Goal: Task Accomplishment & Management: Use online tool/utility

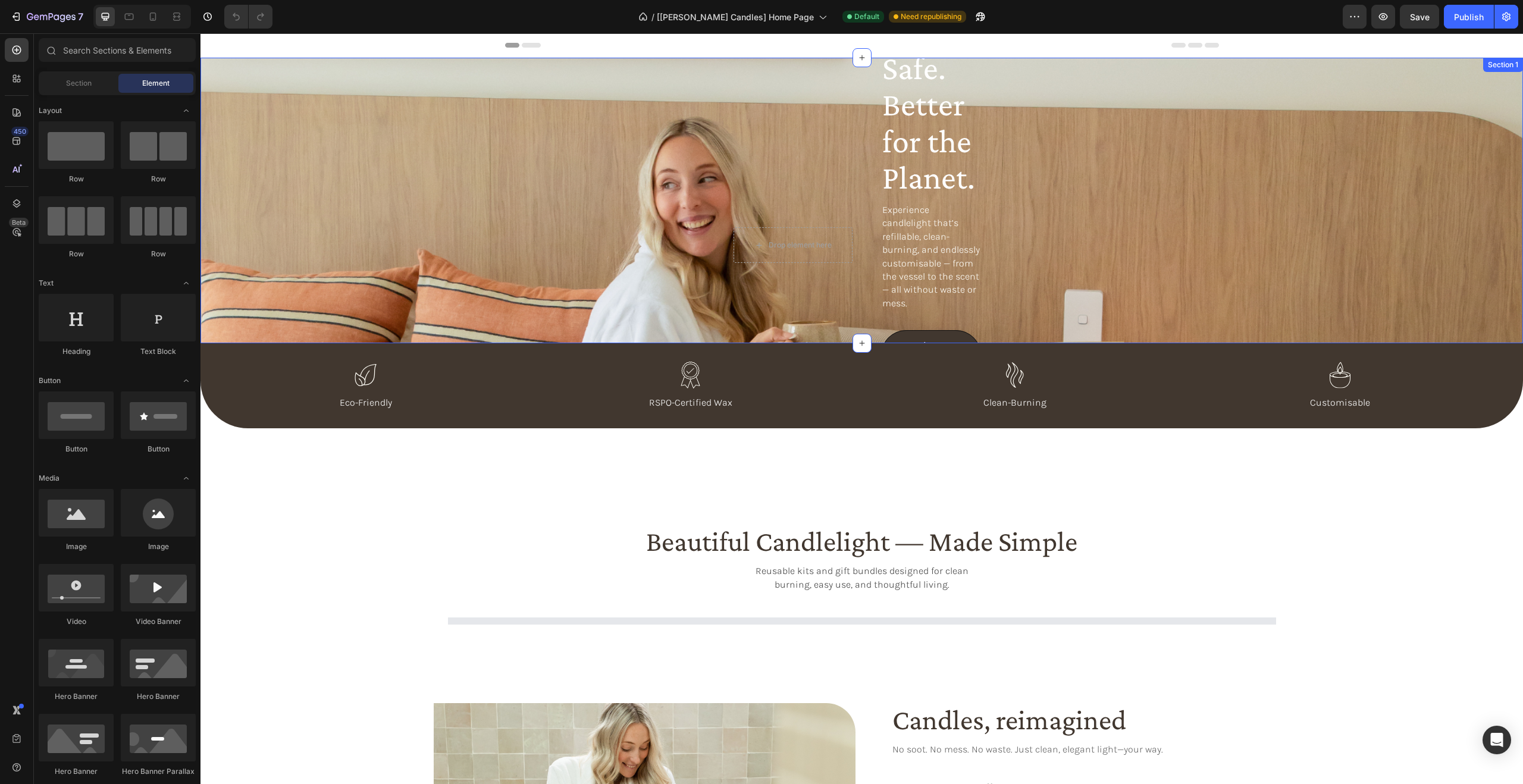
click at [636, 146] on div "Beautiful. Safe. Better for the Planet. Heading Experience candlelight that’s r…" at bounding box center [861, 200] width 1322 height 286
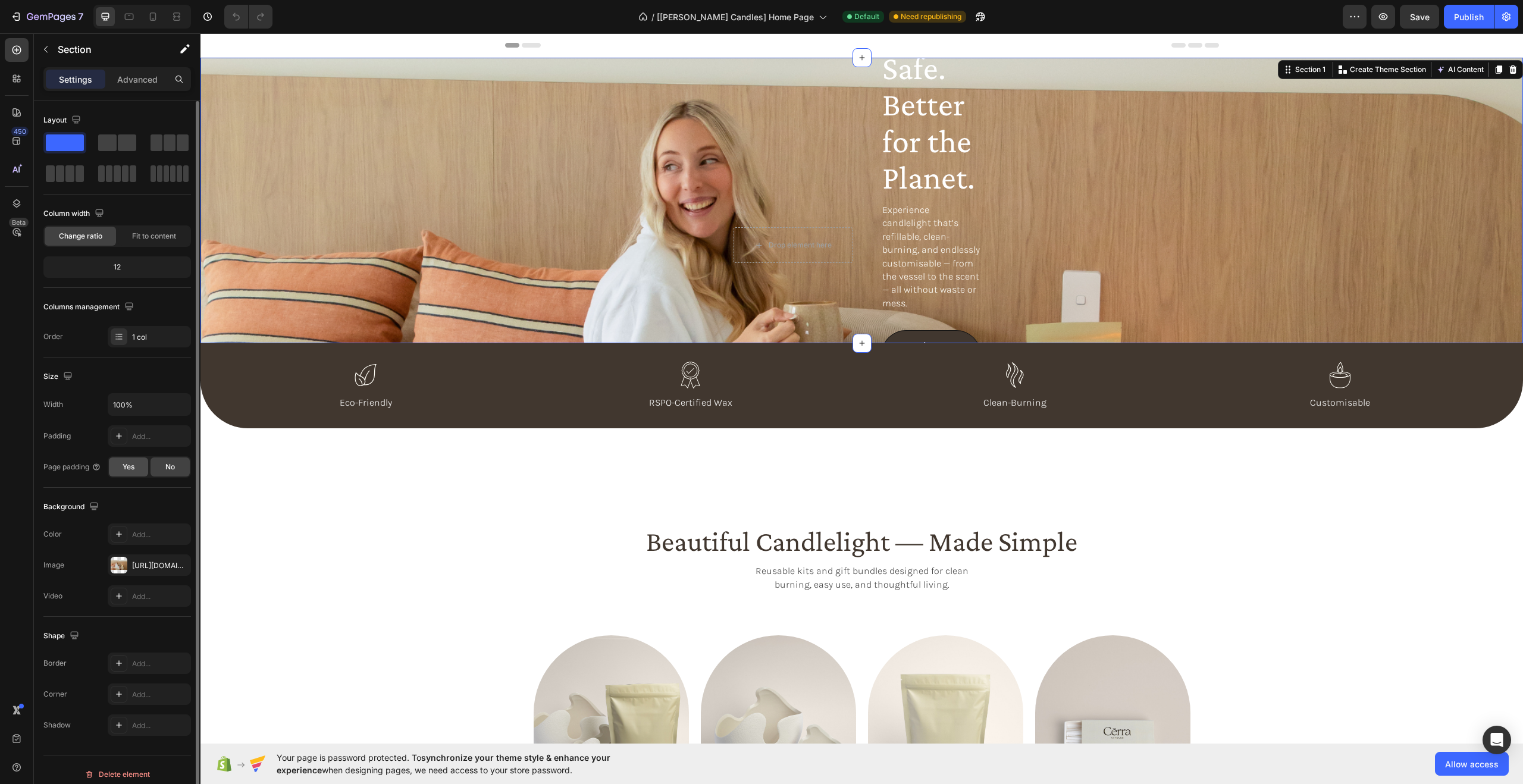
click at [131, 475] on div "Yes" at bounding box center [129, 467] width 39 height 19
click at [167, 468] on span "No" at bounding box center [170, 466] width 10 height 11
click at [142, 232] on span "Fit to content" at bounding box center [153, 236] width 44 height 11
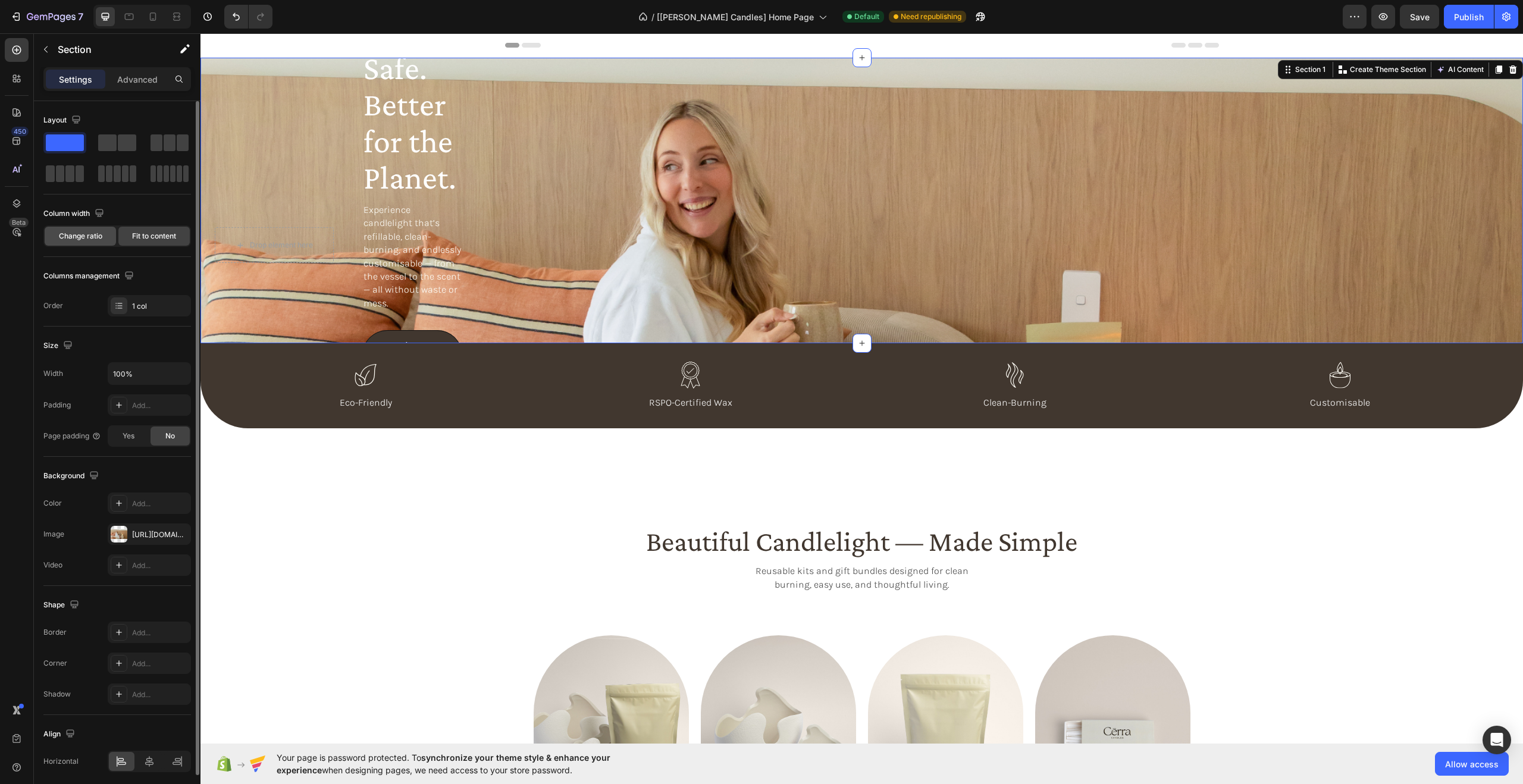
click at [87, 237] on span "Change ratio" at bounding box center [80, 236] width 44 height 11
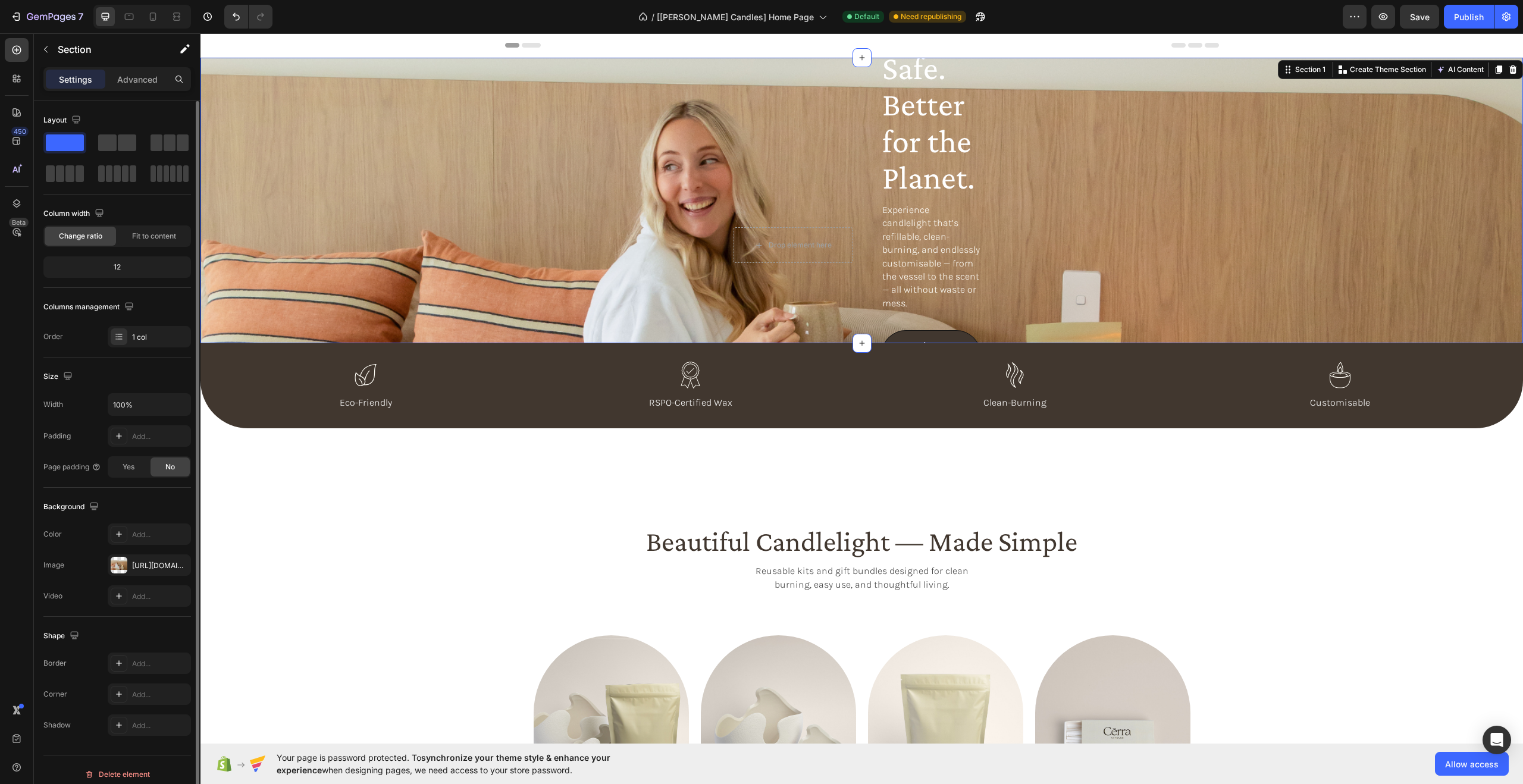
click at [116, 266] on div "12" at bounding box center [117, 267] width 143 height 16
click at [127, 305] on icon "button" at bounding box center [129, 306] width 8 height 8
click at [127, 345] on icon "button" at bounding box center [132, 347] width 9 height 6
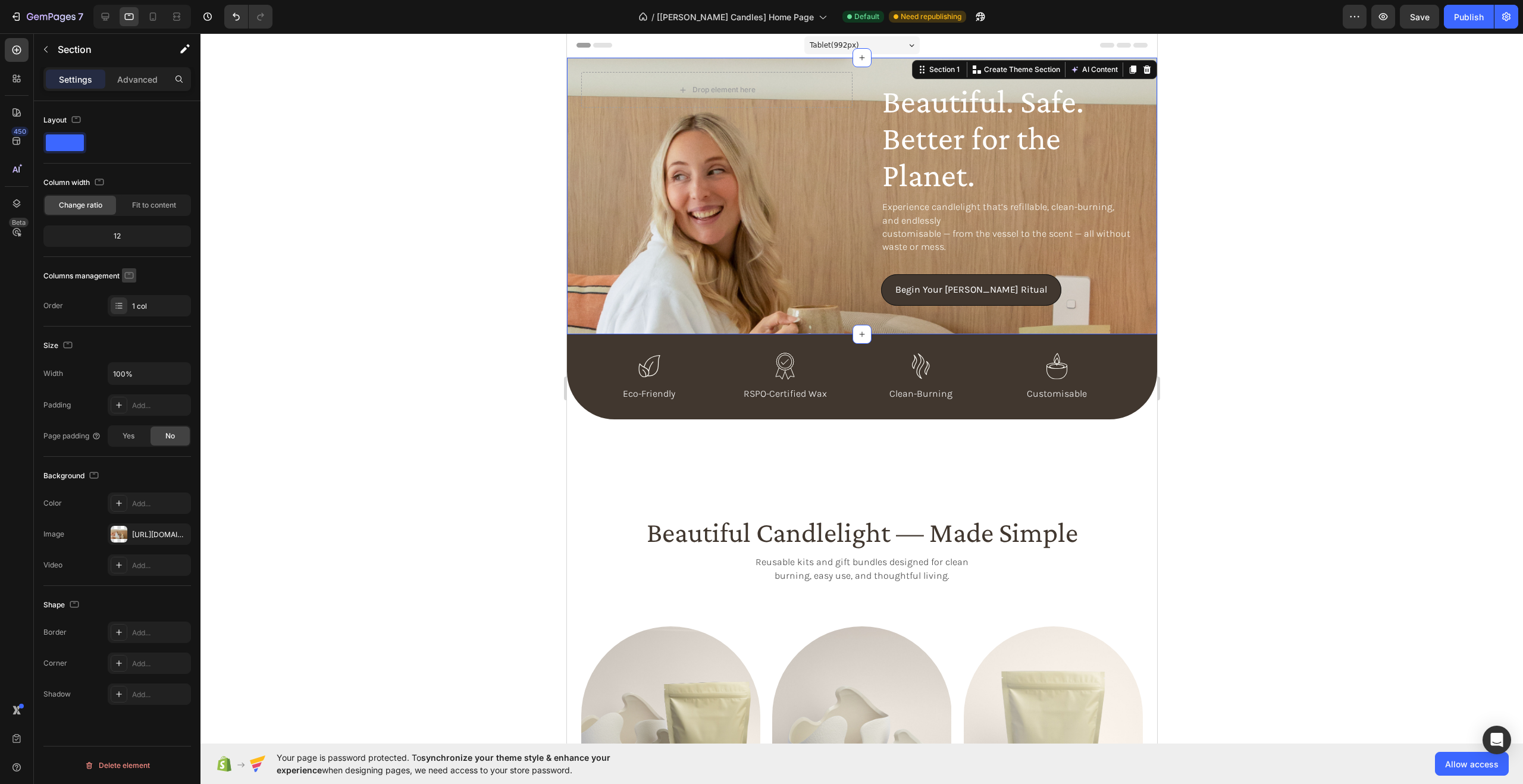
click at [129, 274] on icon "button" at bounding box center [129, 274] width 3 height 1
click at [129, 293] on icon "button" at bounding box center [132, 294] width 8 height 8
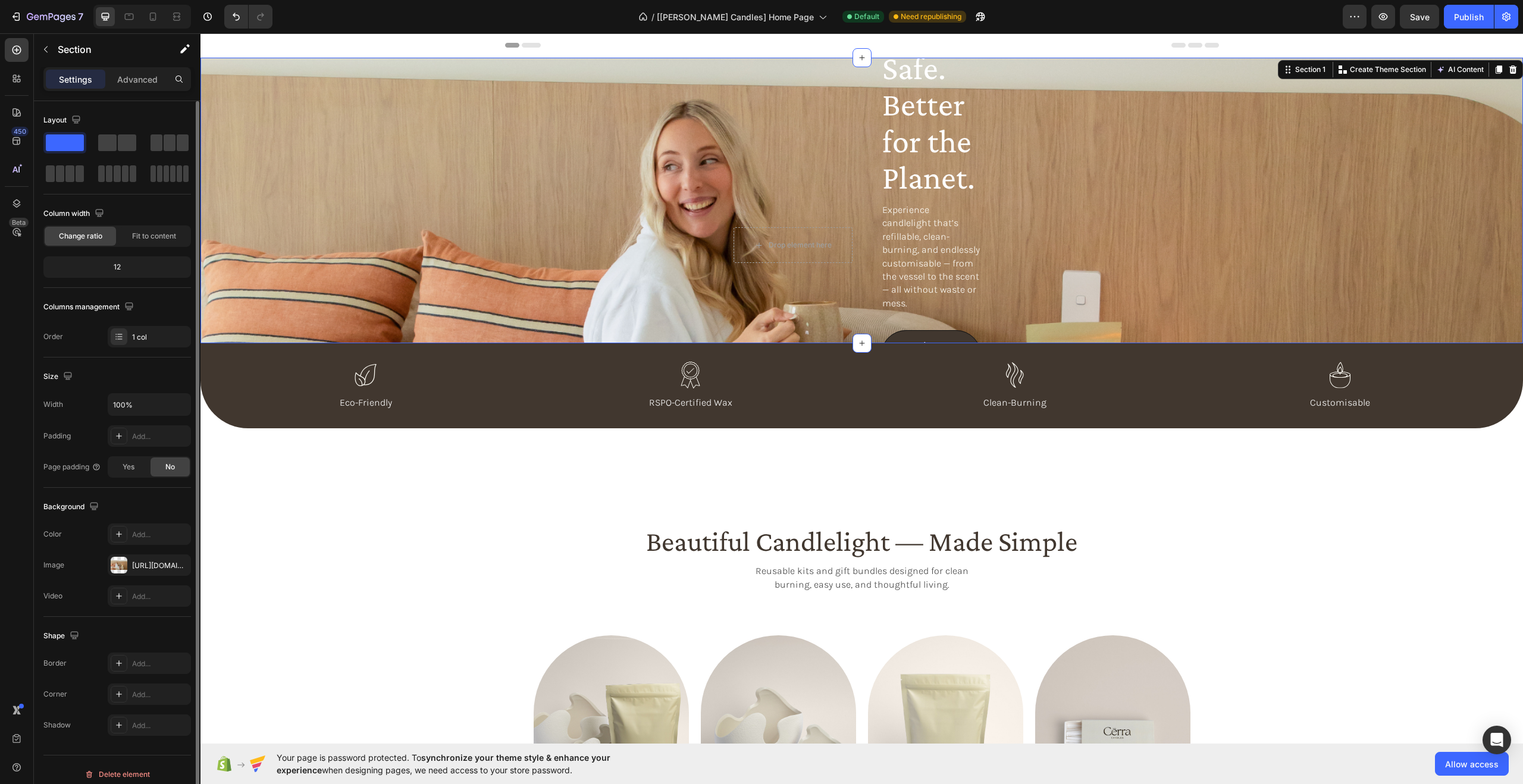
click at [454, 138] on div "Beautiful. Safe. Better for the Planet. Heading Experience candlelight that’s r…" at bounding box center [861, 200] width 1322 height 286
click at [70, 49] on p "Section" at bounding box center [106, 49] width 98 height 15
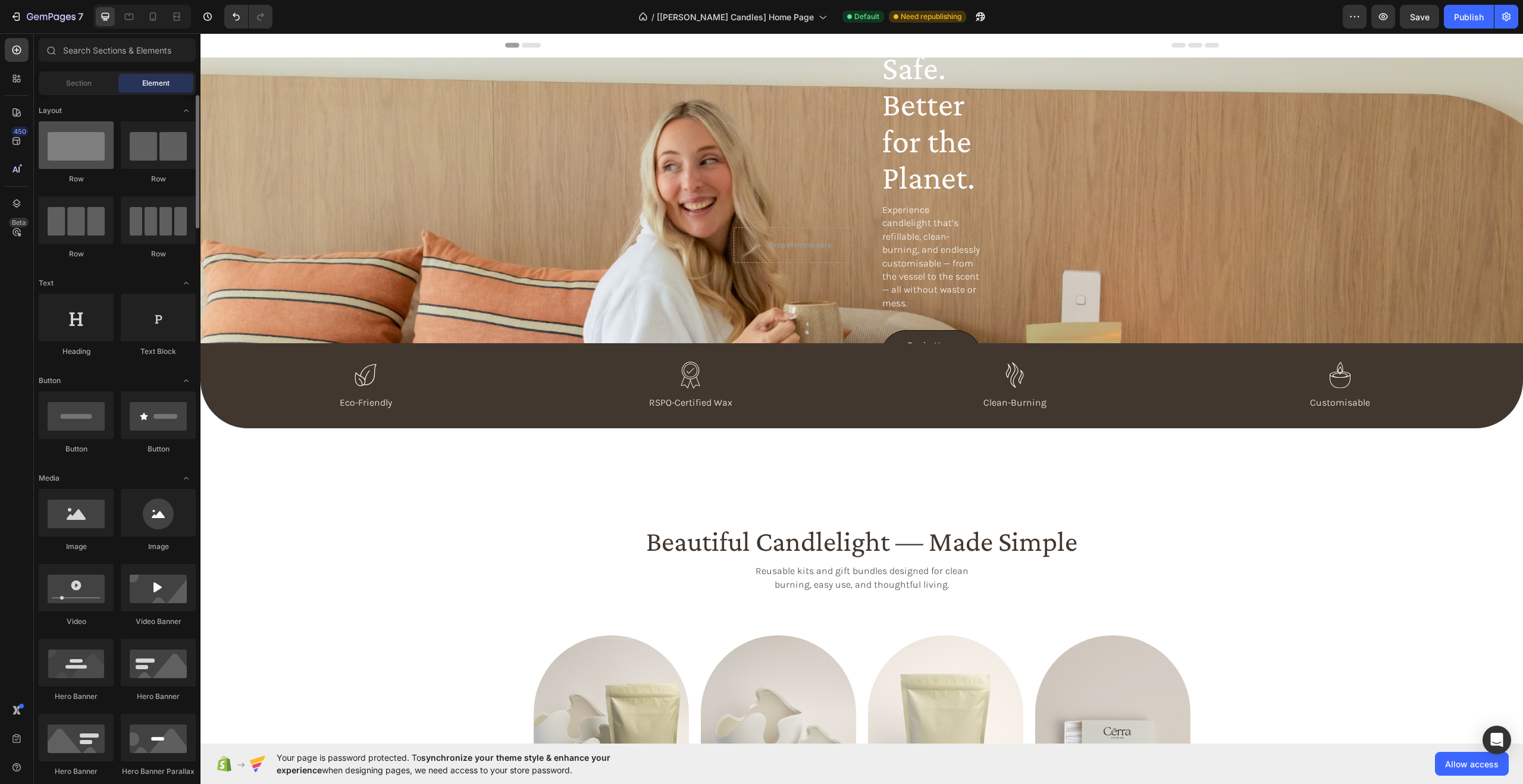
click at [78, 147] on div at bounding box center [76, 145] width 75 height 48
click at [376, 160] on div "Beautiful. Safe. Better for the Planet. Heading Experience candlelight that’s r…" at bounding box center [861, 200] width 1322 height 286
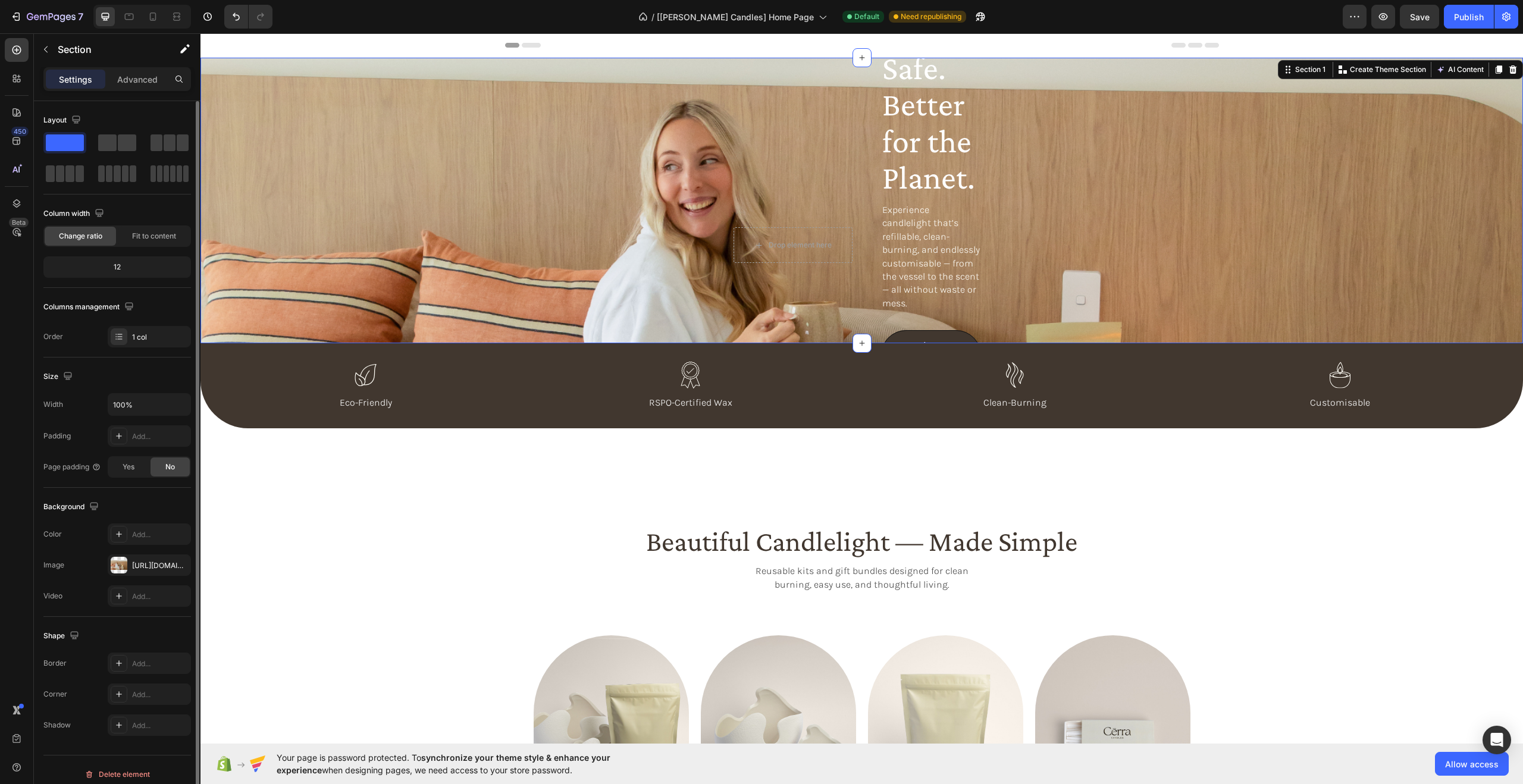
scroll to position [4, 0]
click at [164, 229] on span "Fit to content" at bounding box center [153, 232] width 44 height 11
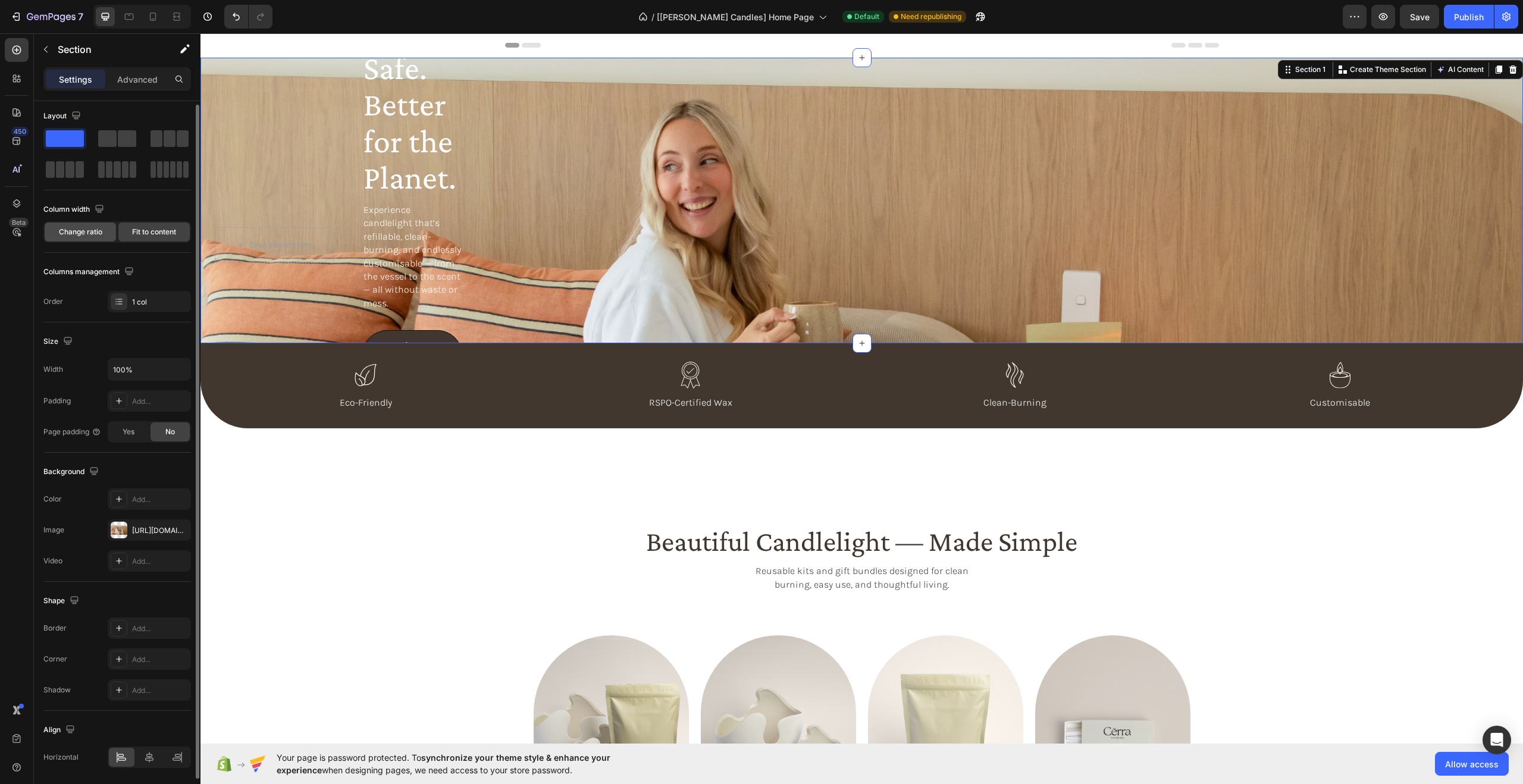
click at [86, 229] on span "Change ratio" at bounding box center [80, 232] width 44 height 11
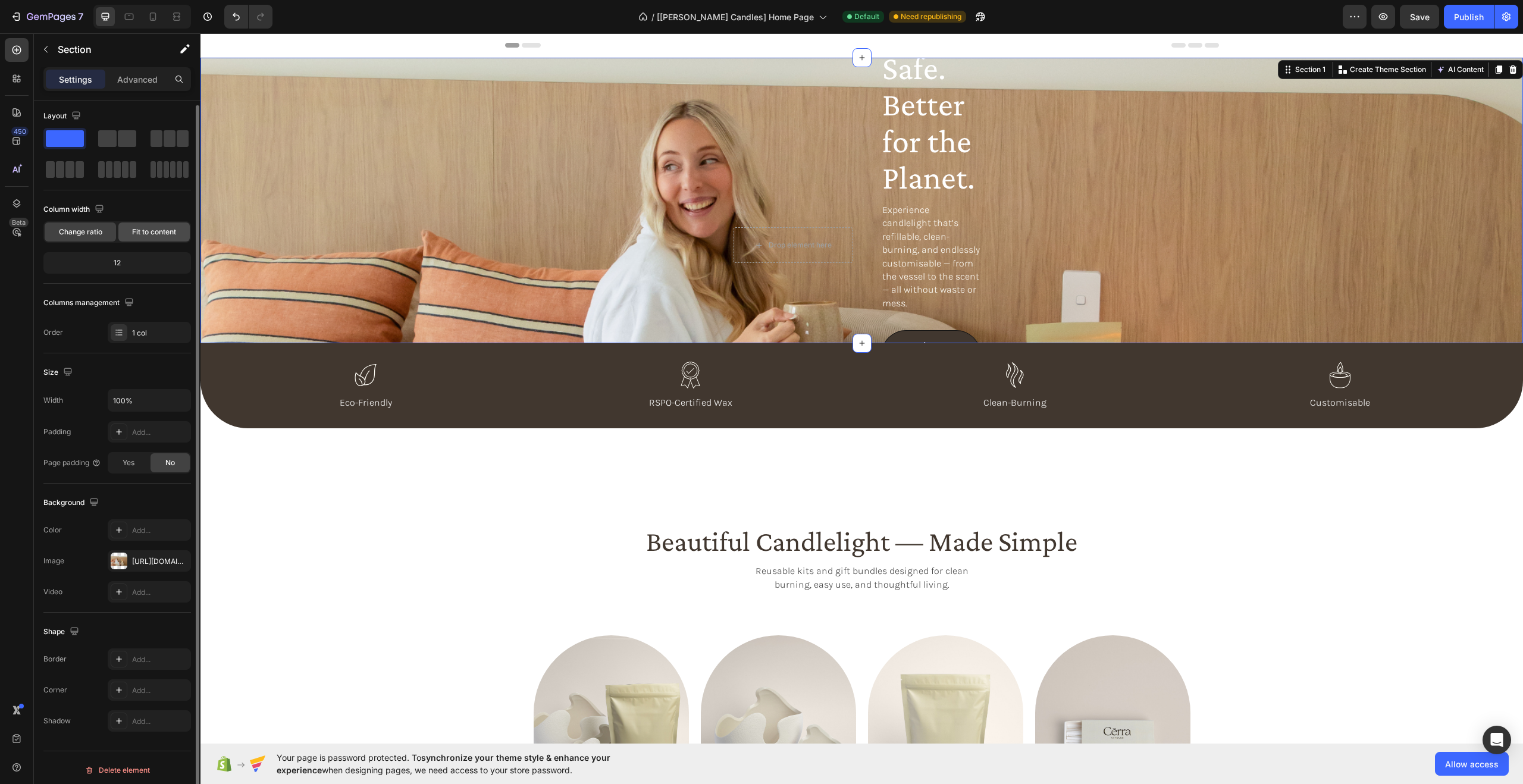
click at [143, 228] on span "Fit to content" at bounding box center [153, 232] width 44 height 11
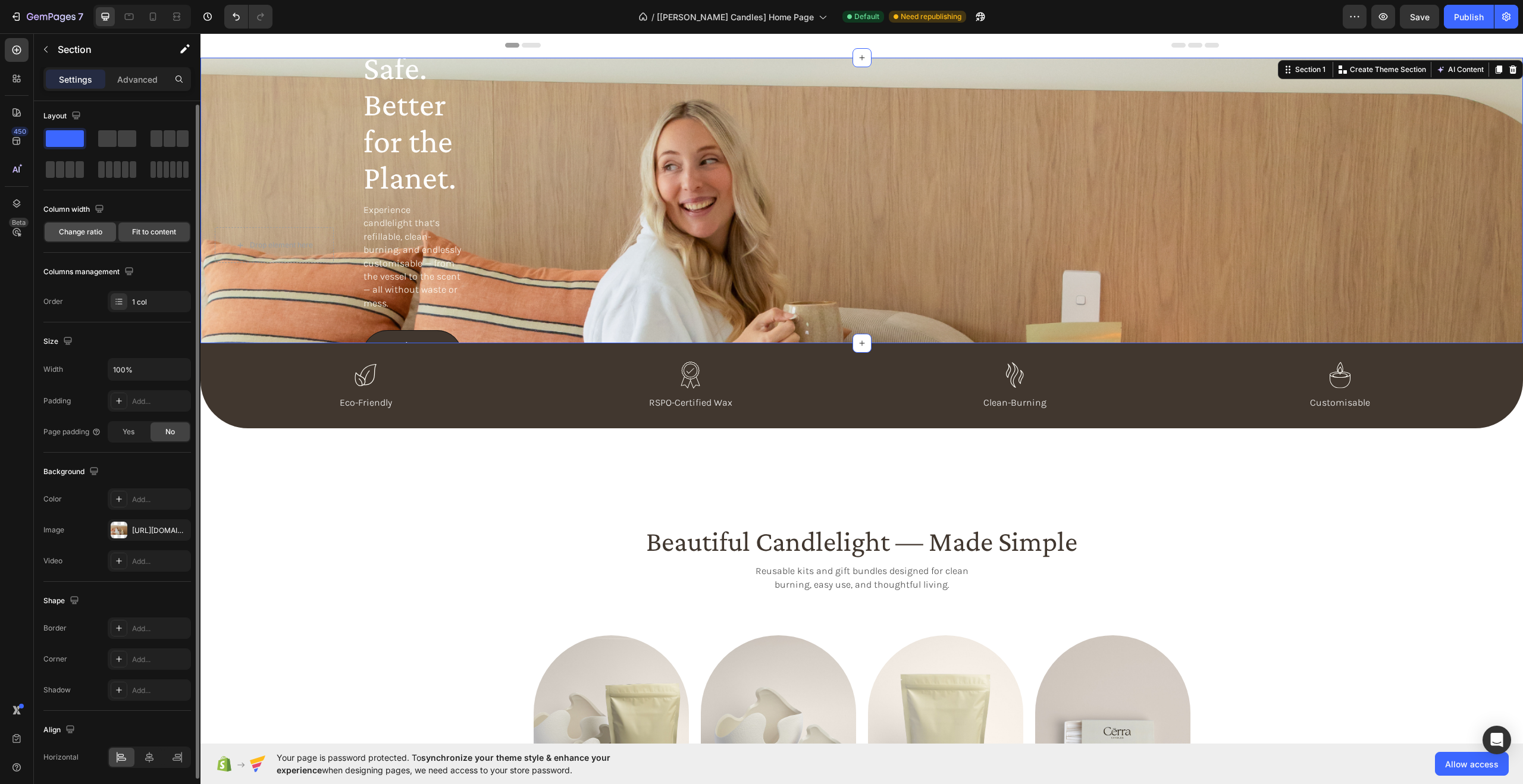
click at [86, 233] on span "Change ratio" at bounding box center [80, 232] width 44 height 11
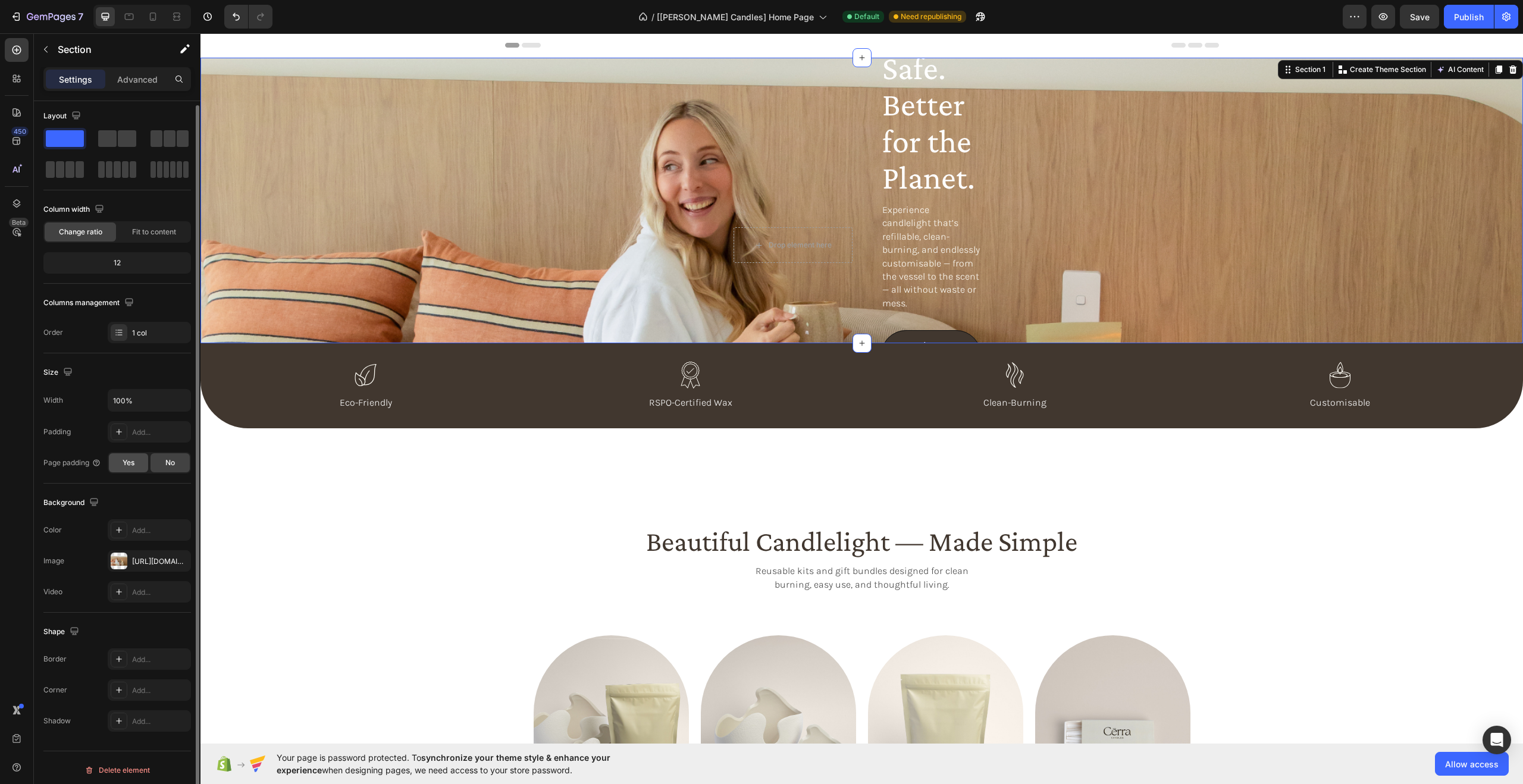
click at [117, 467] on div "Yes" at bounding box center [129, 463] width 39 height 19
click at [167, 466] on span "No" at bounding box center [170, 463] width 10 height 11
click at [150, 82] on p "Advanced" at bounding box center [138, 79] width 41 height 13
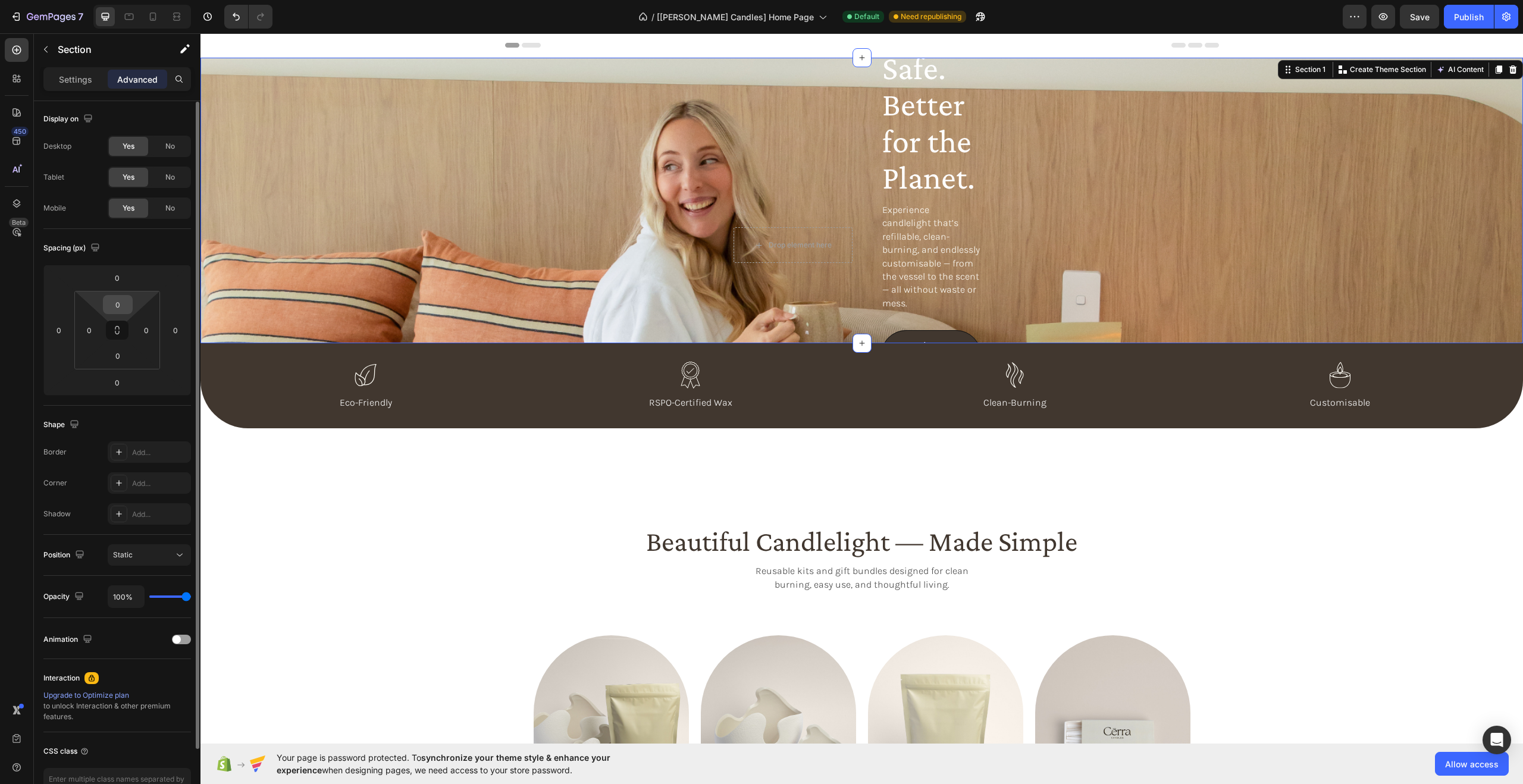
click at [120, 302] on input "0" at bounding box center [118, 304] width 24 height 18
click at [141, 246] on div "Spacing (px)" at bounding box center [117, 248] width 148 height 19
click at [75, 79] on p "Settings" at bounding box center [75, 79] width 34 height 13
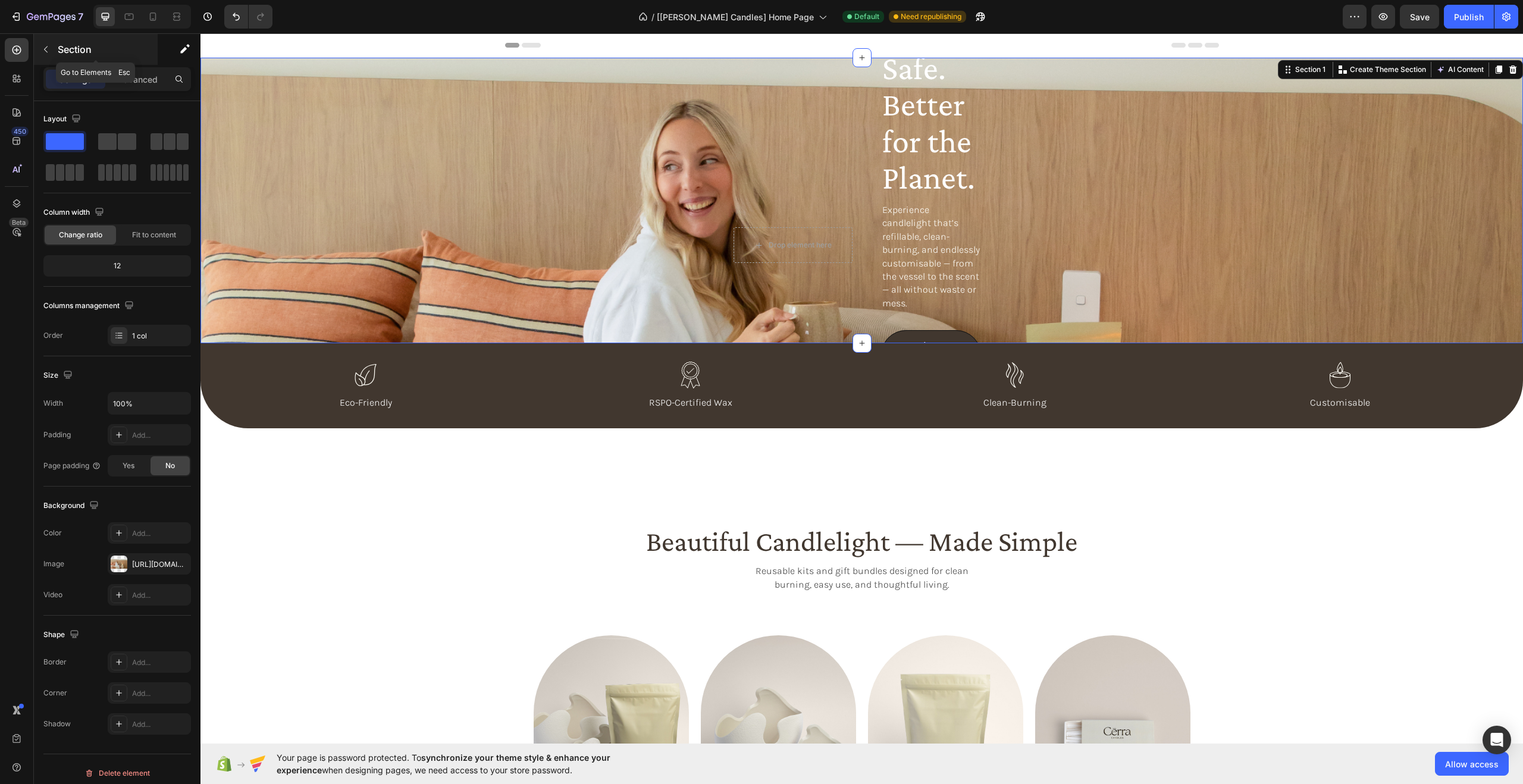
click at [44, 53] on icon "button" at bounding box center [46, 49] width 10 height 10
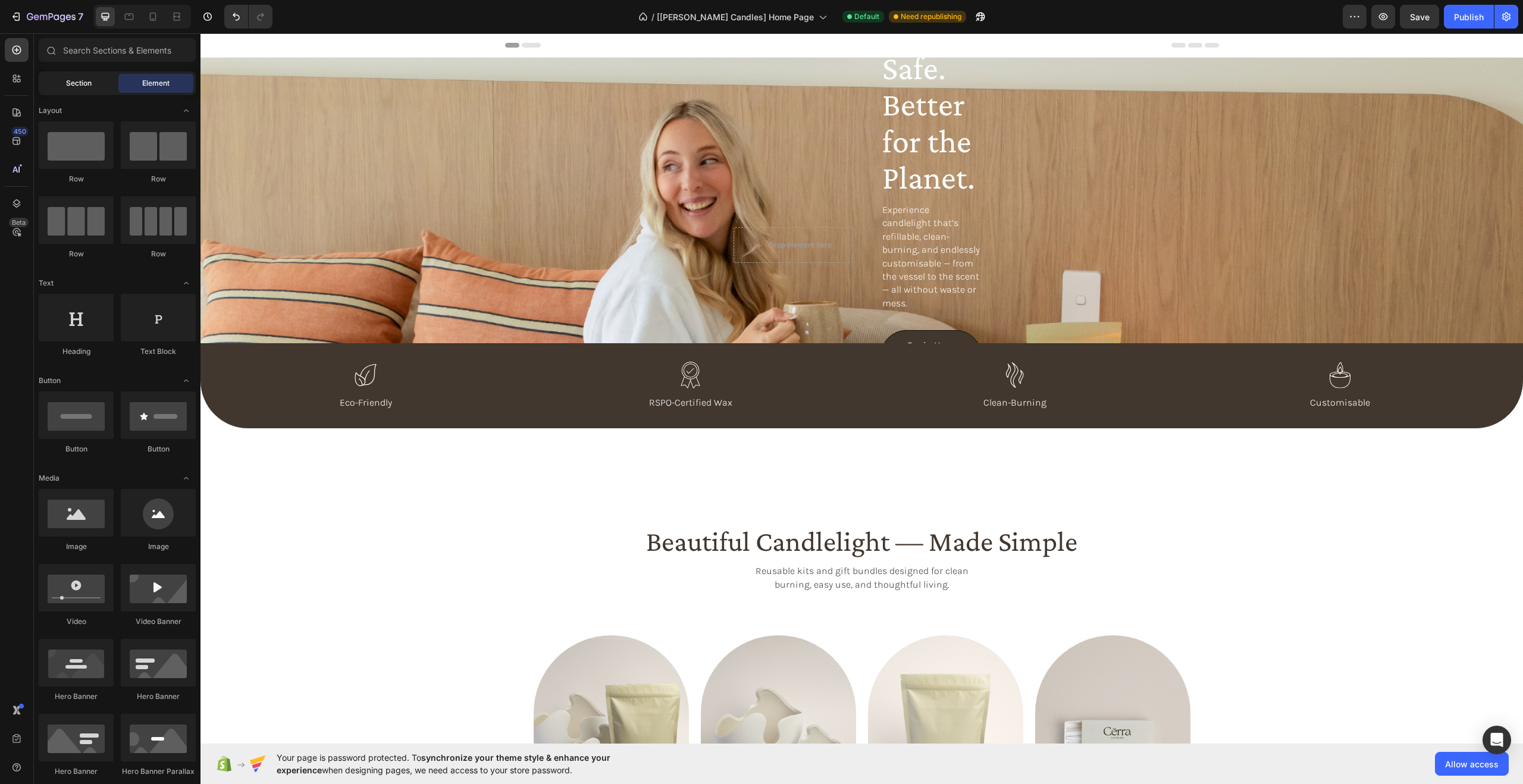
click at [64, 86] on div "Section" at bounding box center [79, 83] width 75 height 19
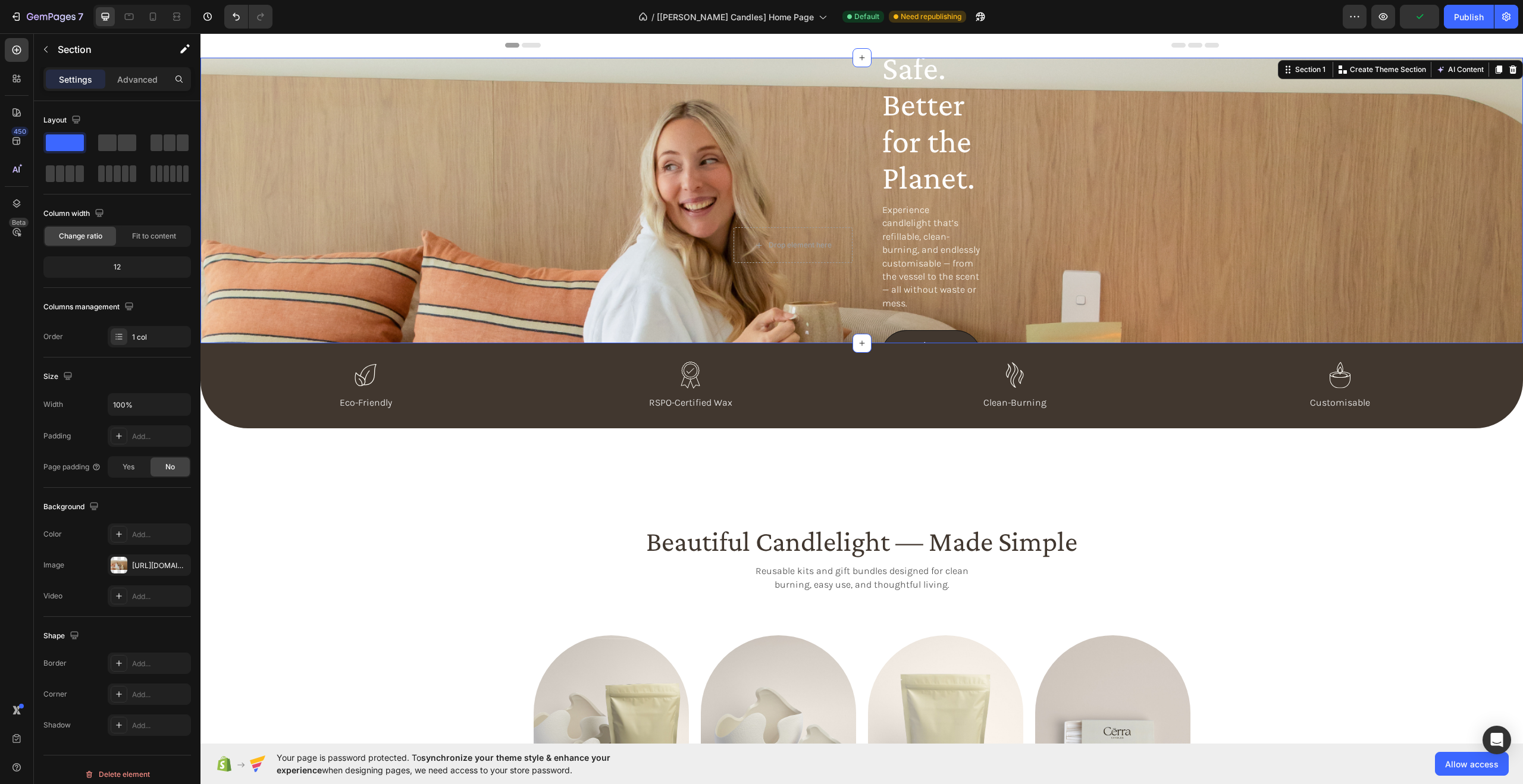
click at [521, 150] on div "Beautiful. Safe. Better for the Planet. Heading Experience candlelight that’s r…" at bounding box center [861, 200] width 1322 height 286
click at [82, 85] on p "Settings" at bounding box center [75, 79] width 34 height 13
click at [47, 44] on icon "button" at bounding box center [46, 49] width 10 height 10
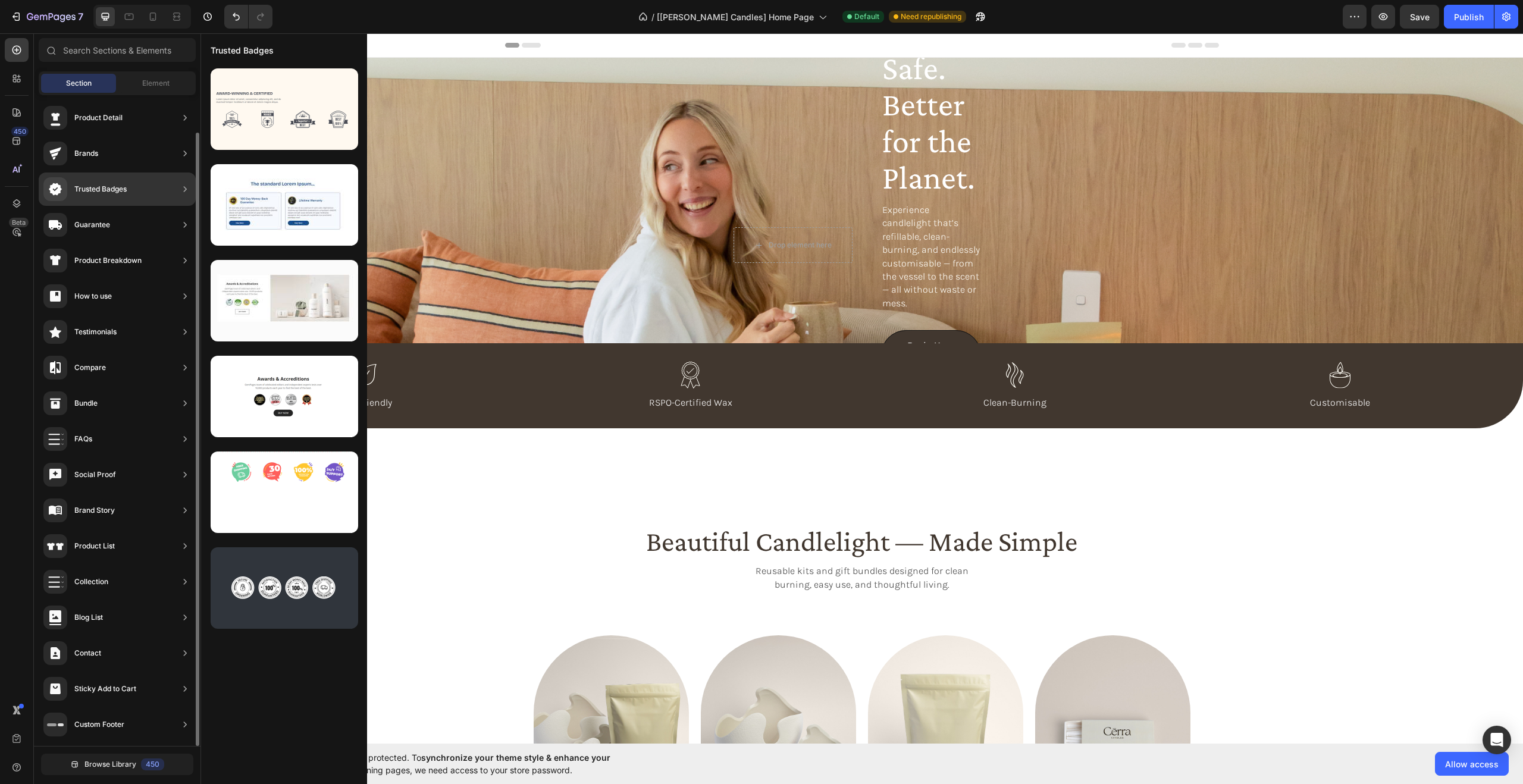
scroll to position [0, 0]
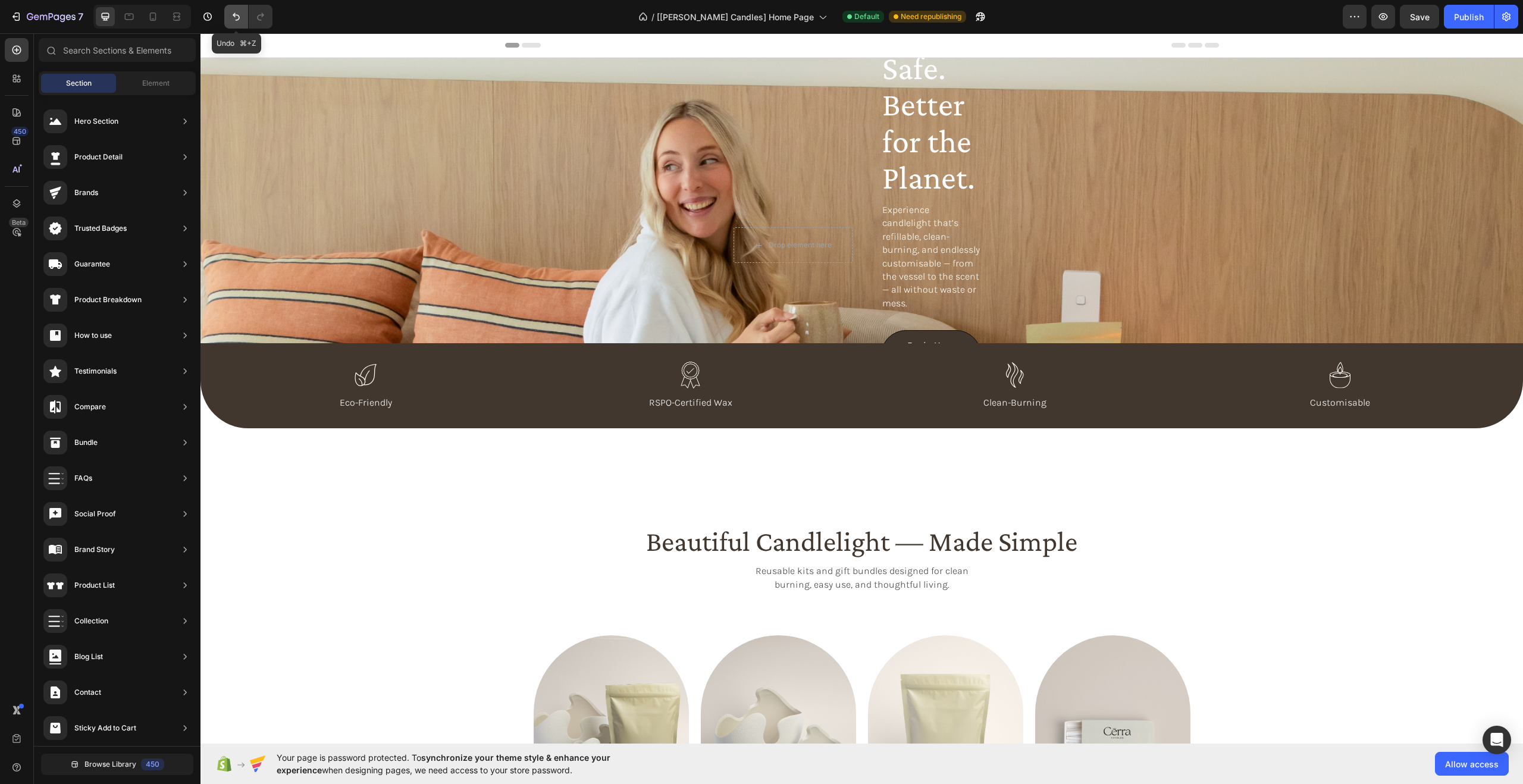
click at [237, 17] on icon "Undo/Redo" at bounding box center [236, 16] width 12 height 12
click at [307, 10] on div "/ [[PERSON_NAME] Candles] Home Page Default Need republishing" at bounding box center [812, 17] width 1060 height 24
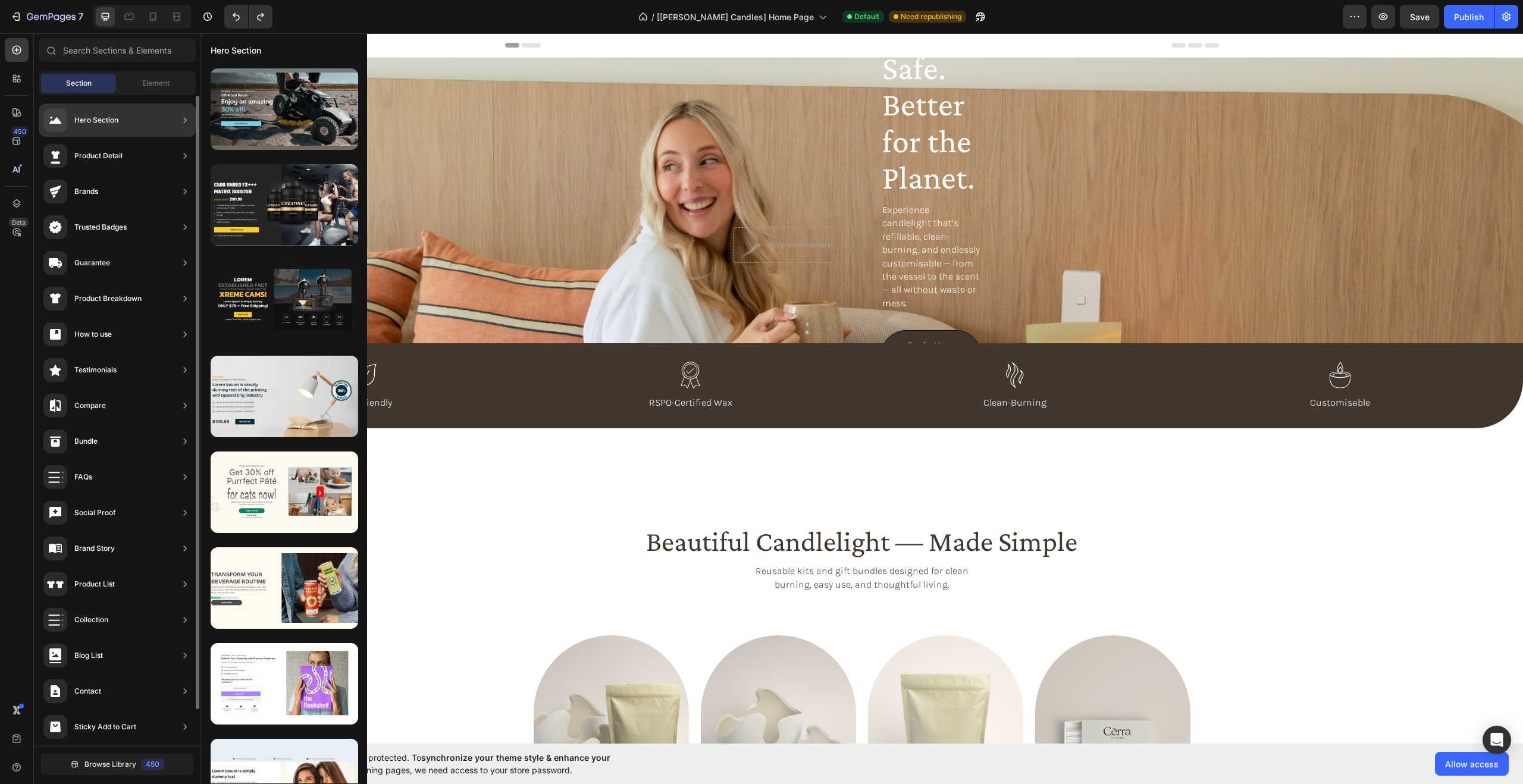
click at [119, 125] on div "Hero Section" at bounding box center [96, 120] width 44 height 12
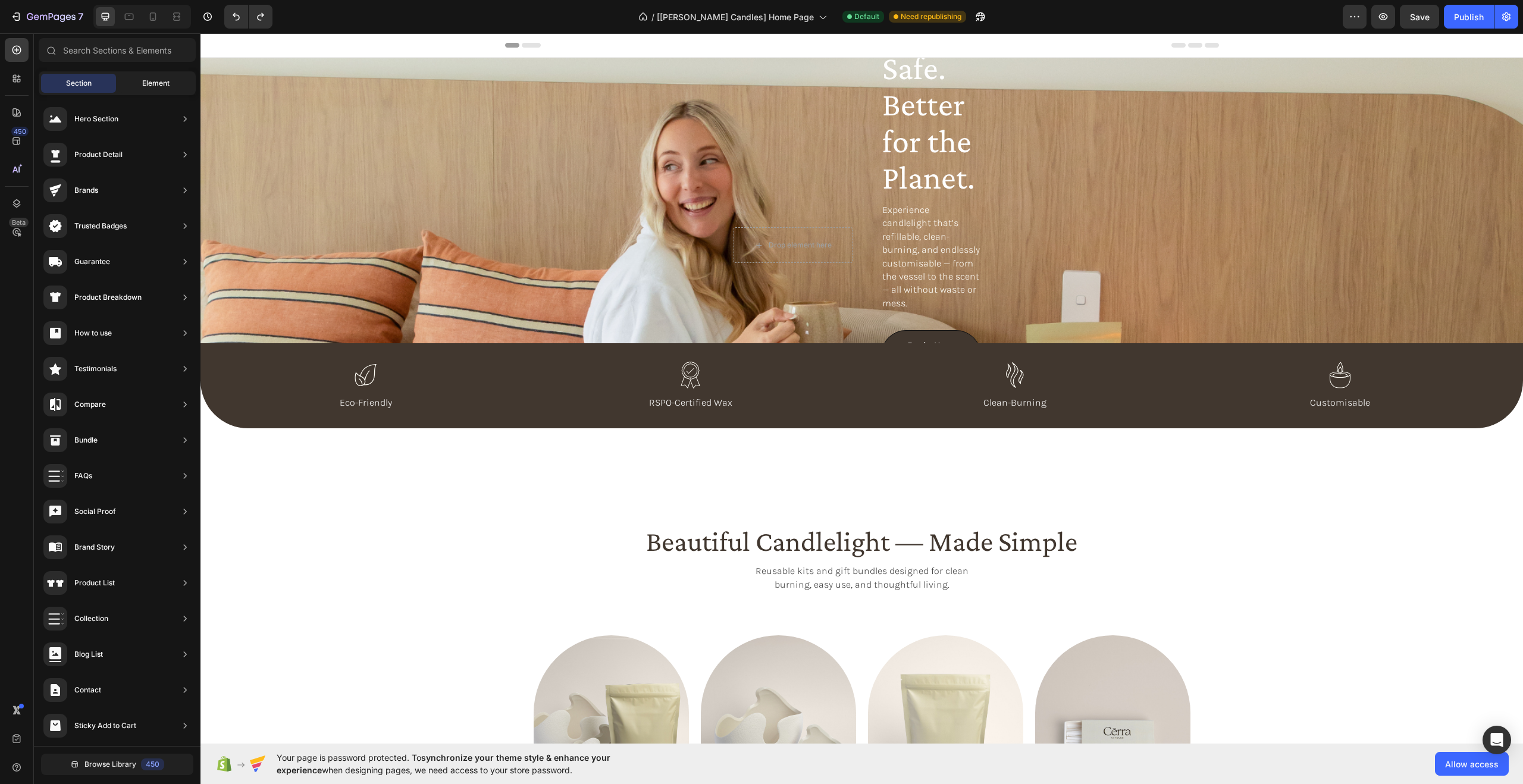
click at [135, 82] on div "Element" at bounding box center [156, 83] width 75 height 19
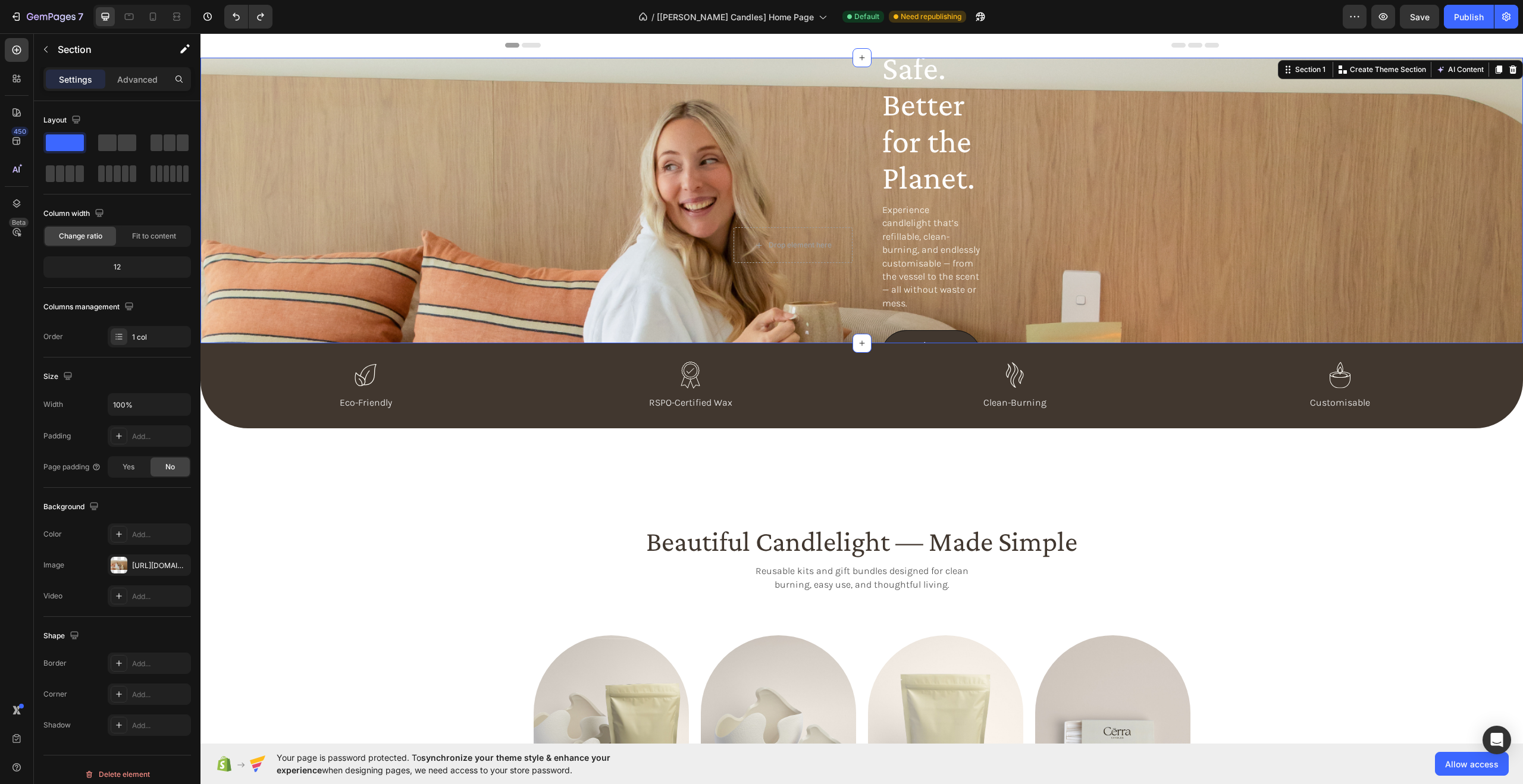
click at [447, 176] on div "Beautiful. Safe. Better for the Planet. Heading Experience candlelight that’s r…" at bounding box center [861, 200] width 1322 height 286
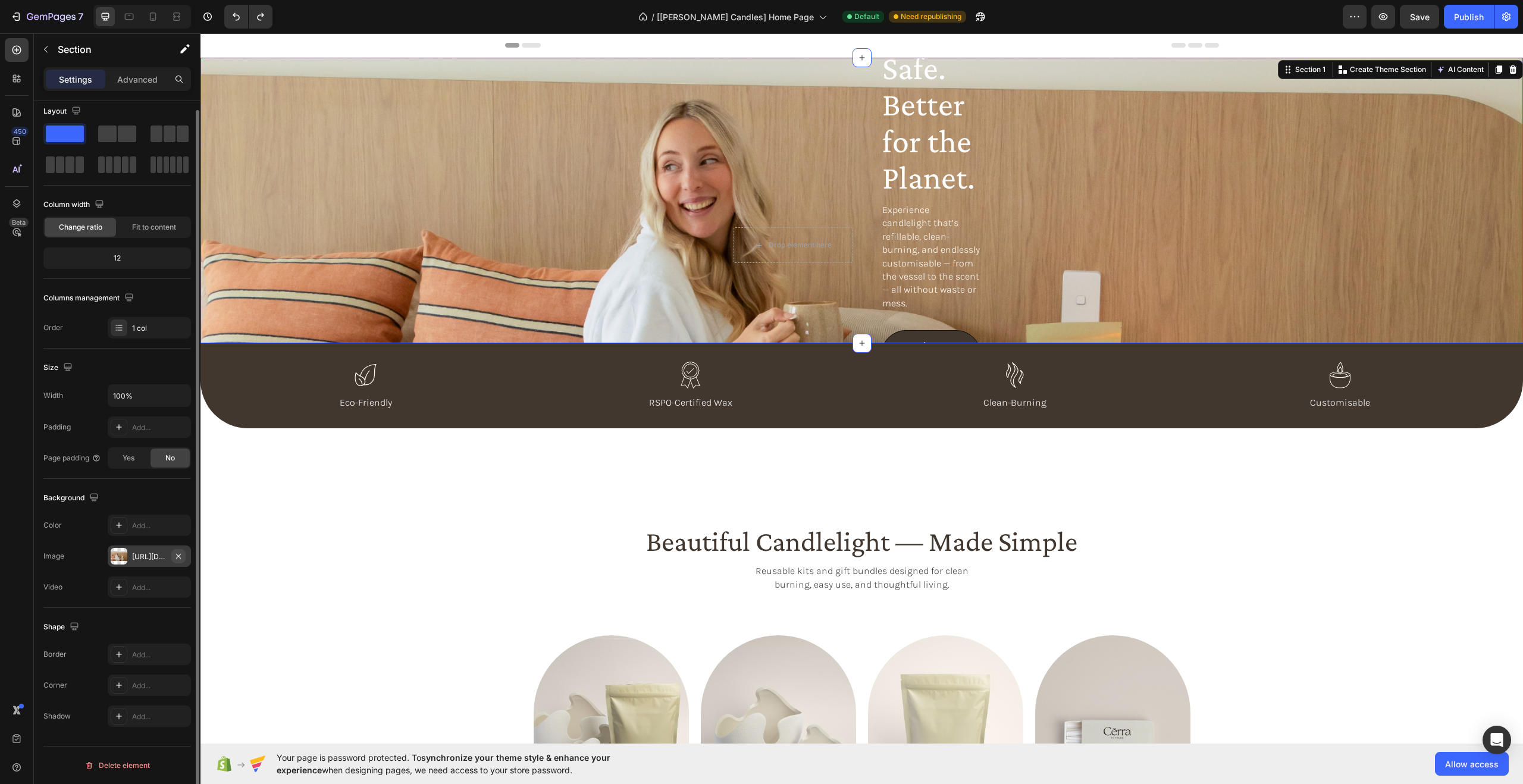
click at [179, 556] on icon "button" at bounding box center [179, 556] width 5 height 5
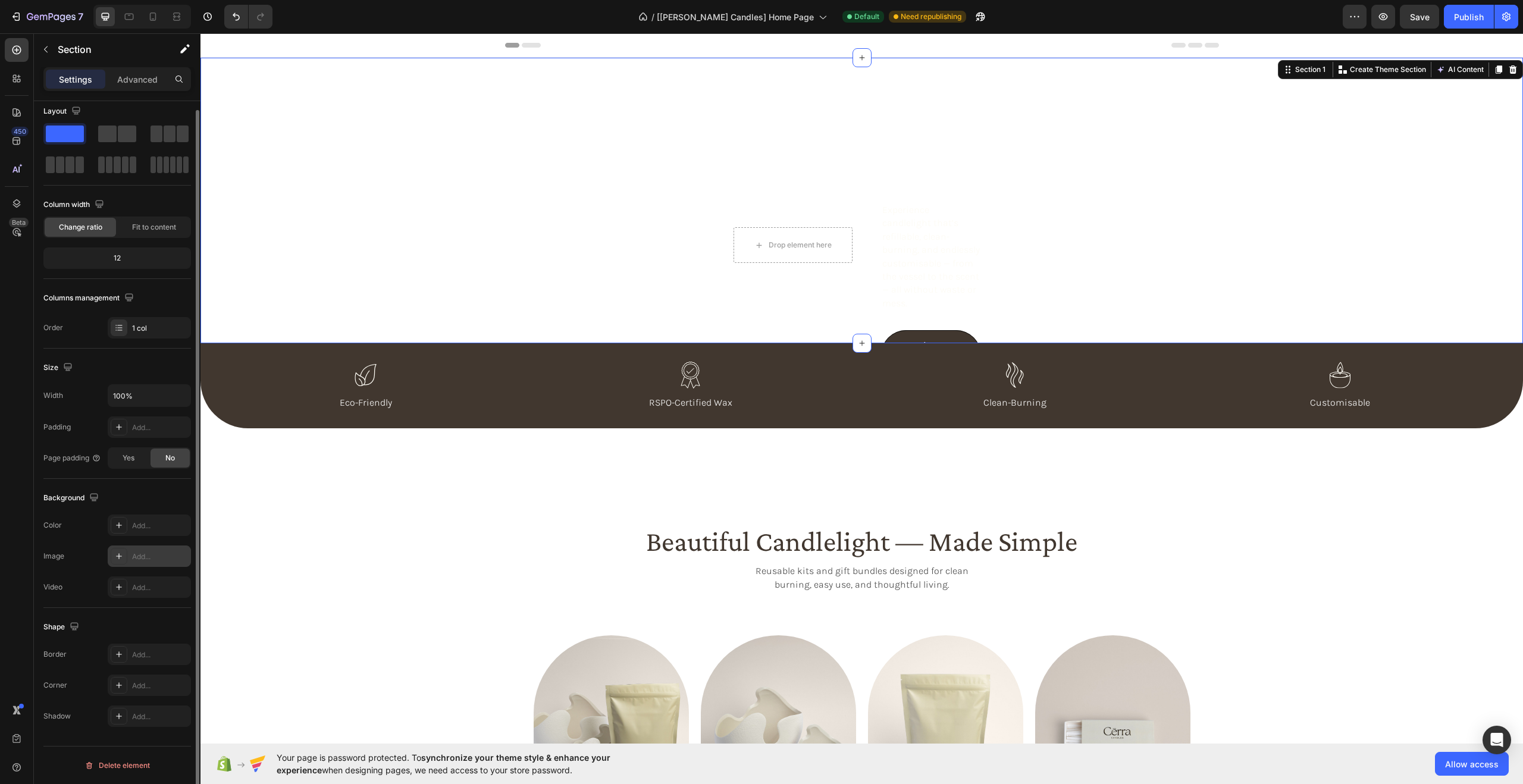
click at [165, 553] on div "Add..." at bounding box center [160, 556] width 56 height 11
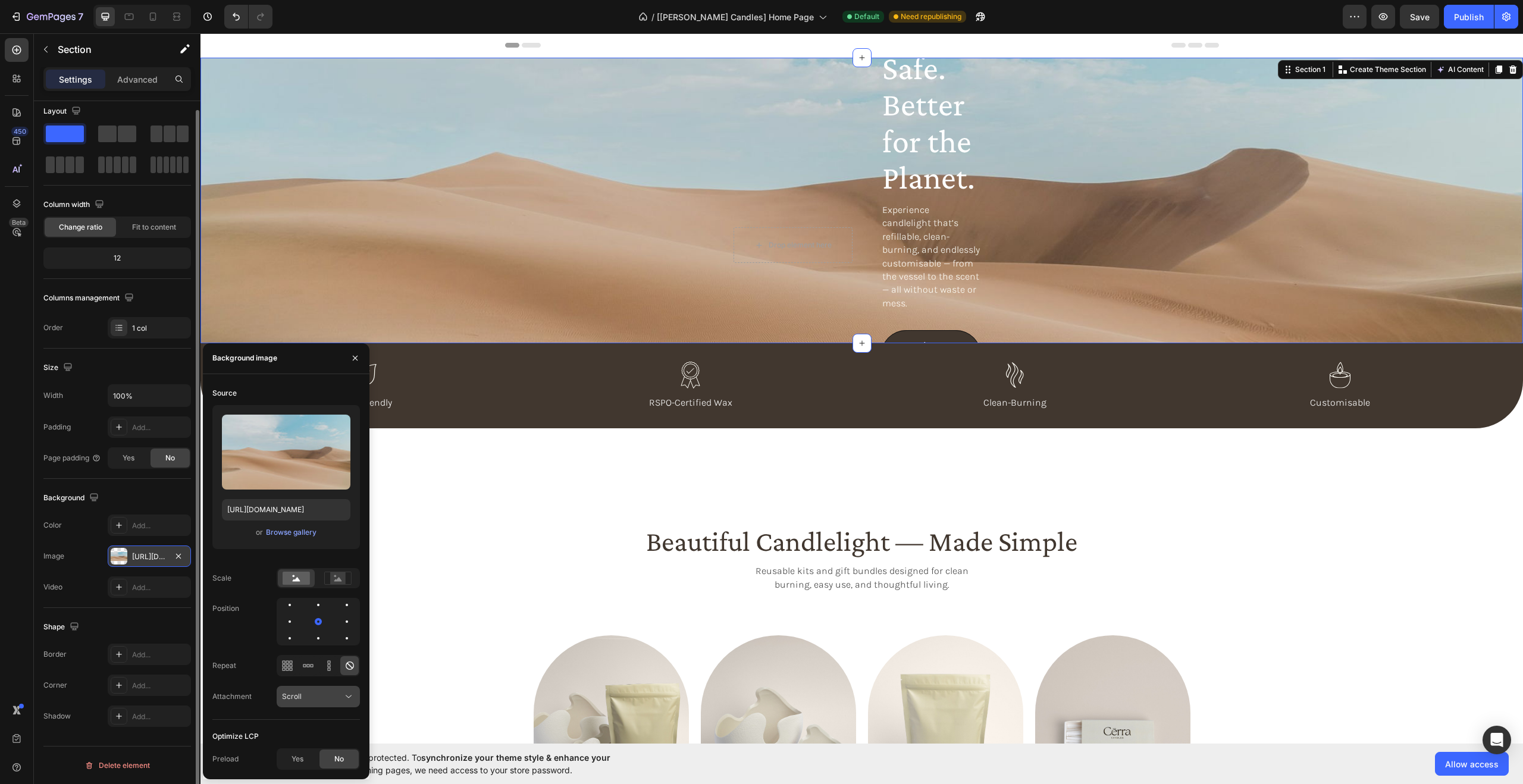
click at [338, 693] on div "Scroll" at bounding box center [312, 697] width 61 height 11
click at [295, 390] on div "Source" at bounding box center [286, 393] width 148 height 19
click at [179, 556] on icon "button" at bounding box center [178, 556] width 10 height 10
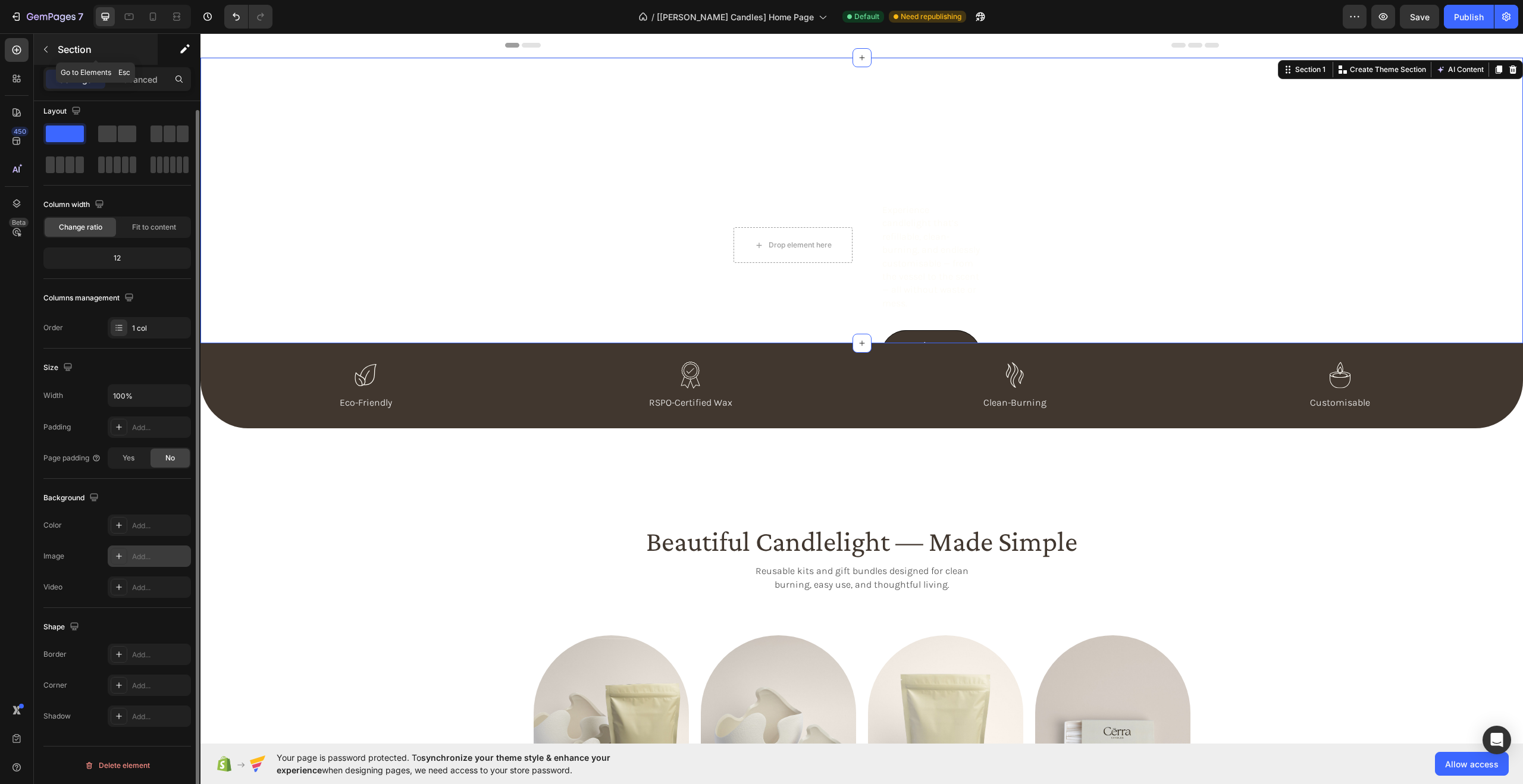
click at [73, 46] on p "Section" at bounding box center [106, 49] width 98 height 15
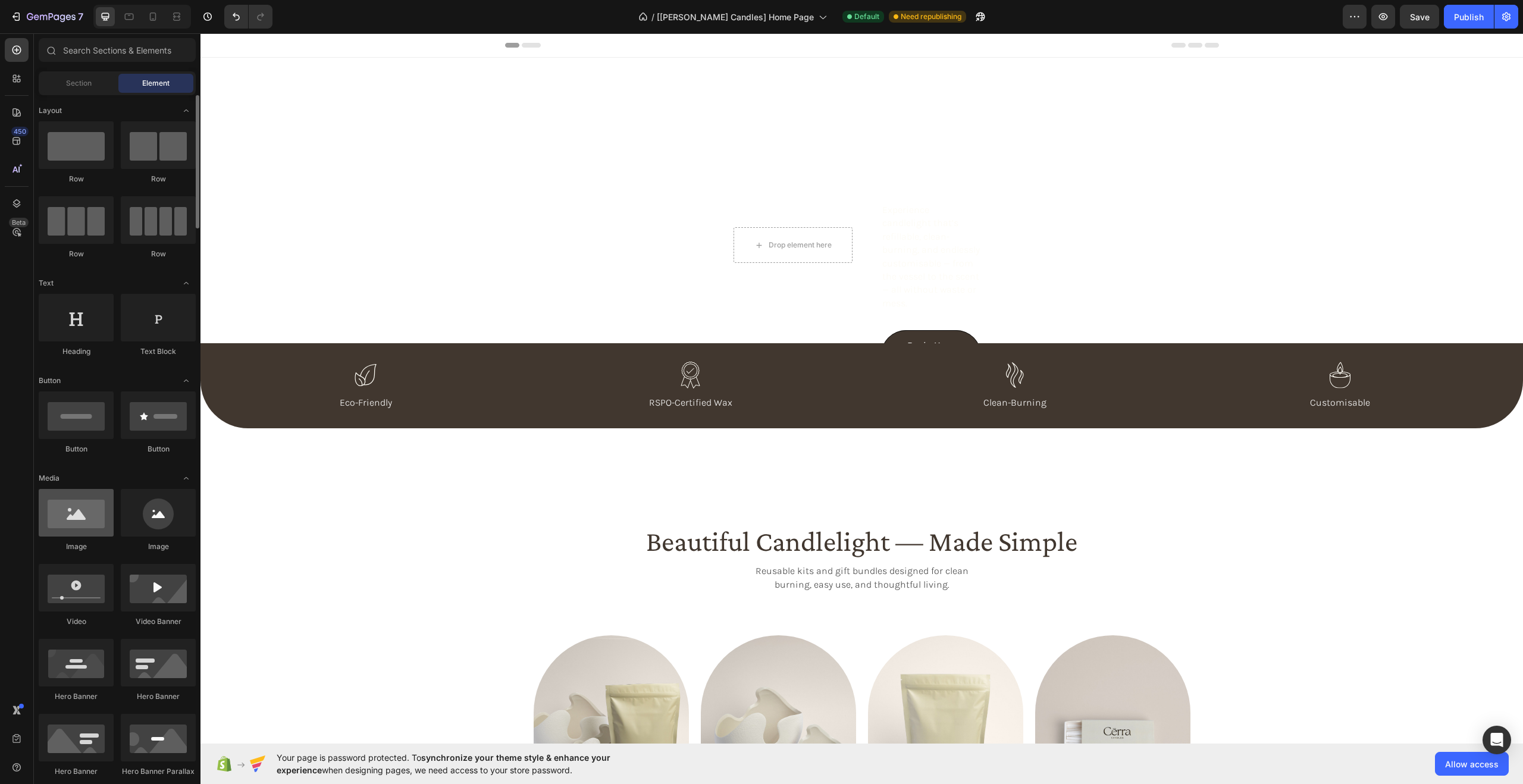
click at [81, 513] on div at bounding box center [76, 513] width 75 height 48
click at [74, 518] on div at bounding box center [76, 513] width 75 height 48
drag, startPoint x: 274, startPoint y: 549, endPoint x: 873, endPoint y: 228, distance: 679.6
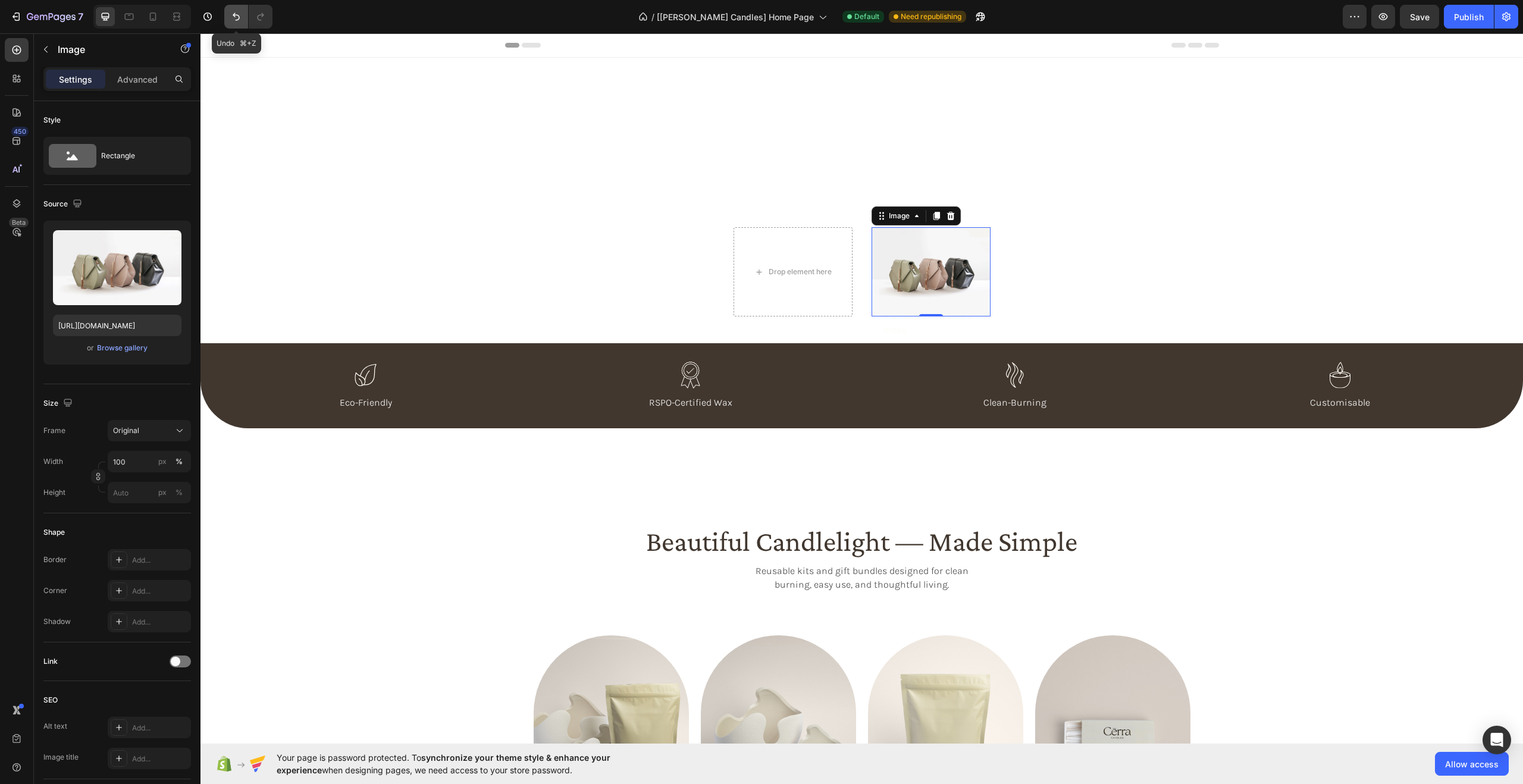
click at [234, 16] on icon "Undo/Redo" at bounding box center [236, 16] width 12 height 12
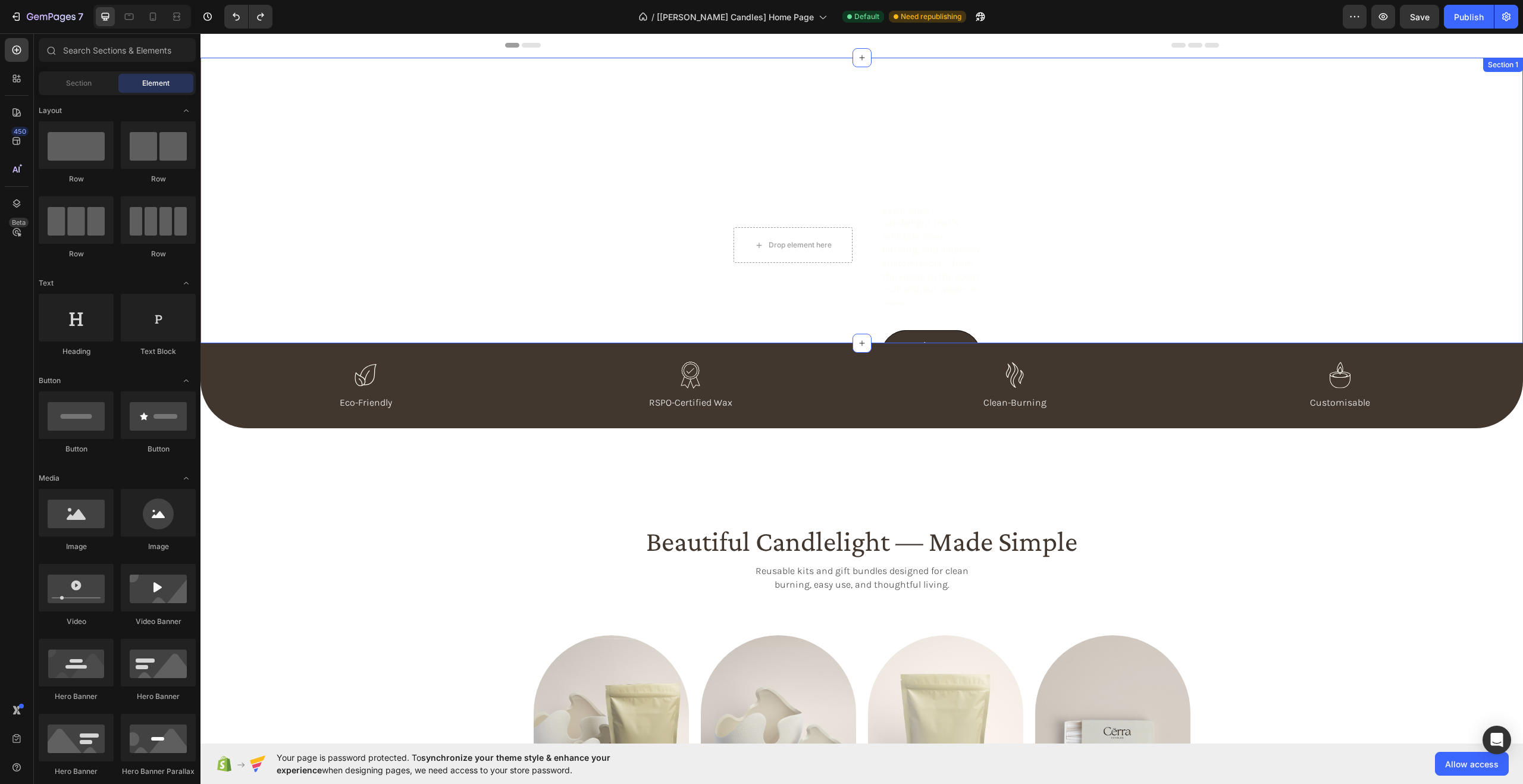
click at [442, 211] on div "Beautiful. Safe. Better for the Planet. Heading Experience candlelight that’s r…" at bounding box center [861, 200] width 1322 height 286
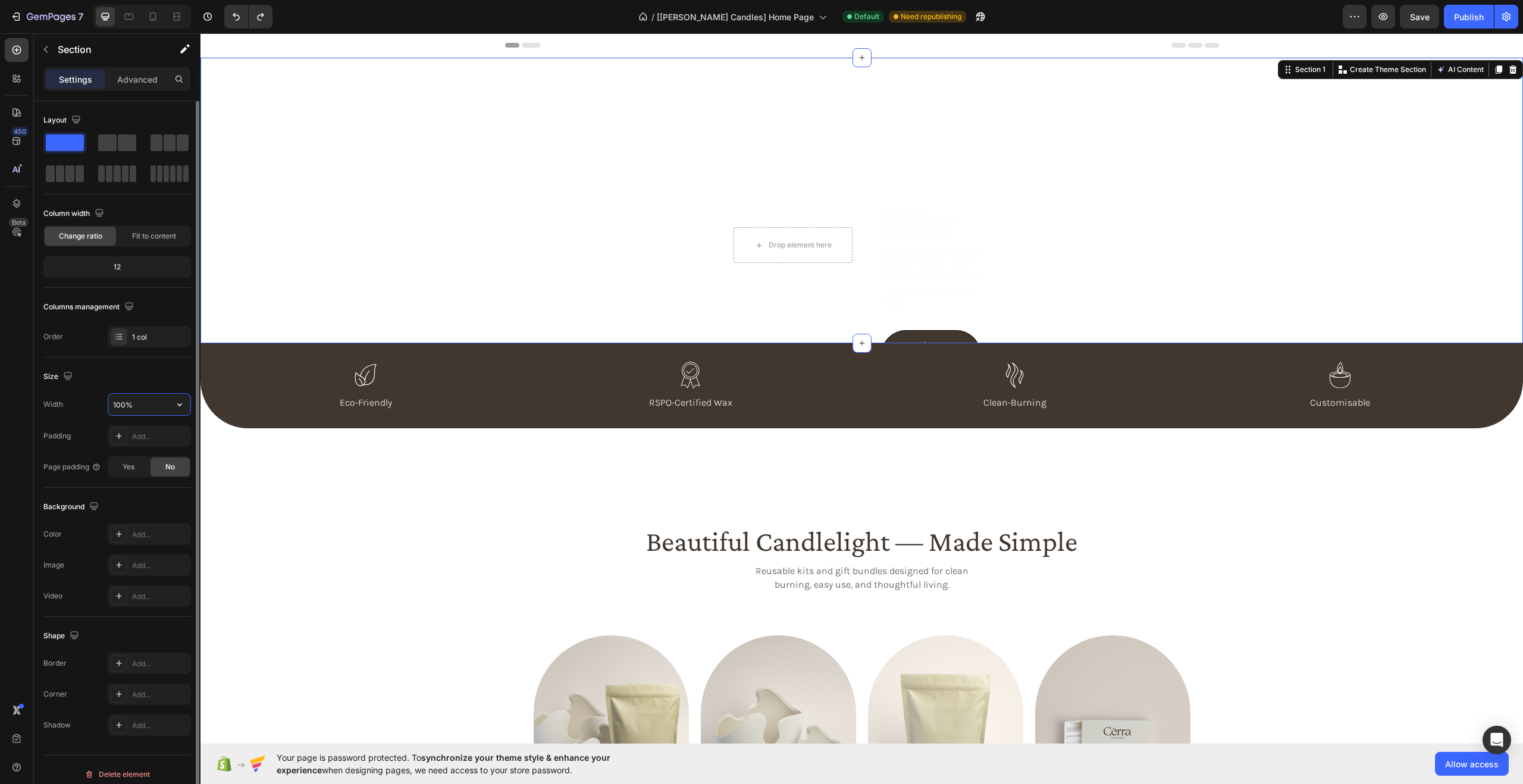
click at [149, 413] on input "100%" at bounding box center [150, 404] width 82 height 22
click at [179, 406] on icon "button" at bounding box center [179, 404] width 12 height 12
click at [183, 406] on icon "button" at bounding box center [179, 404] width 12 height 12
click at [151, 463] on div "Default 1200px" at bounding box center [137, 458] width 98 height 23
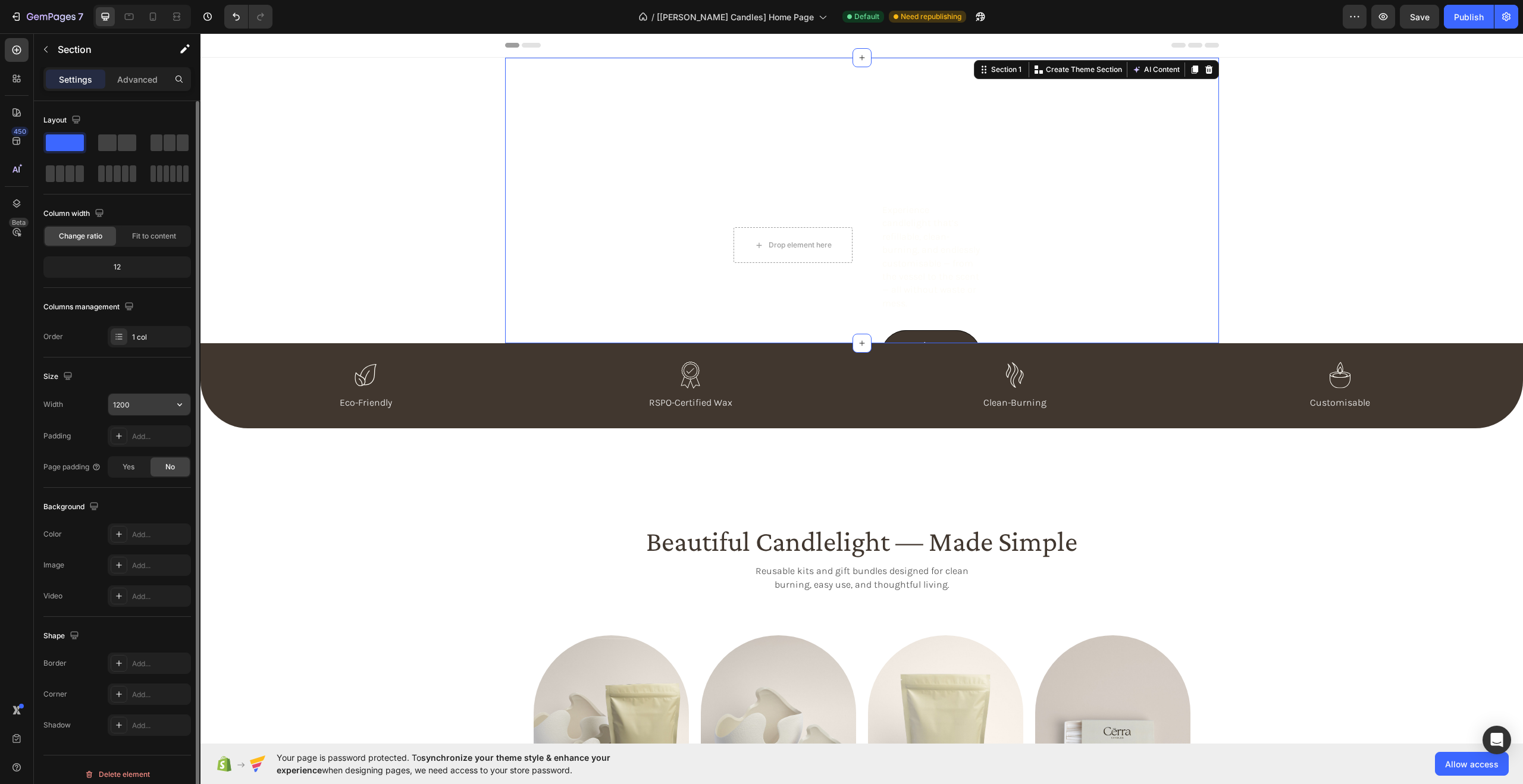
click at [163, 407] on input "1200" at bounding box center [150, 404] width 82 height 22
click at [180, 406] on icon "button" at bounding box center [179, 404] width 12 height 12
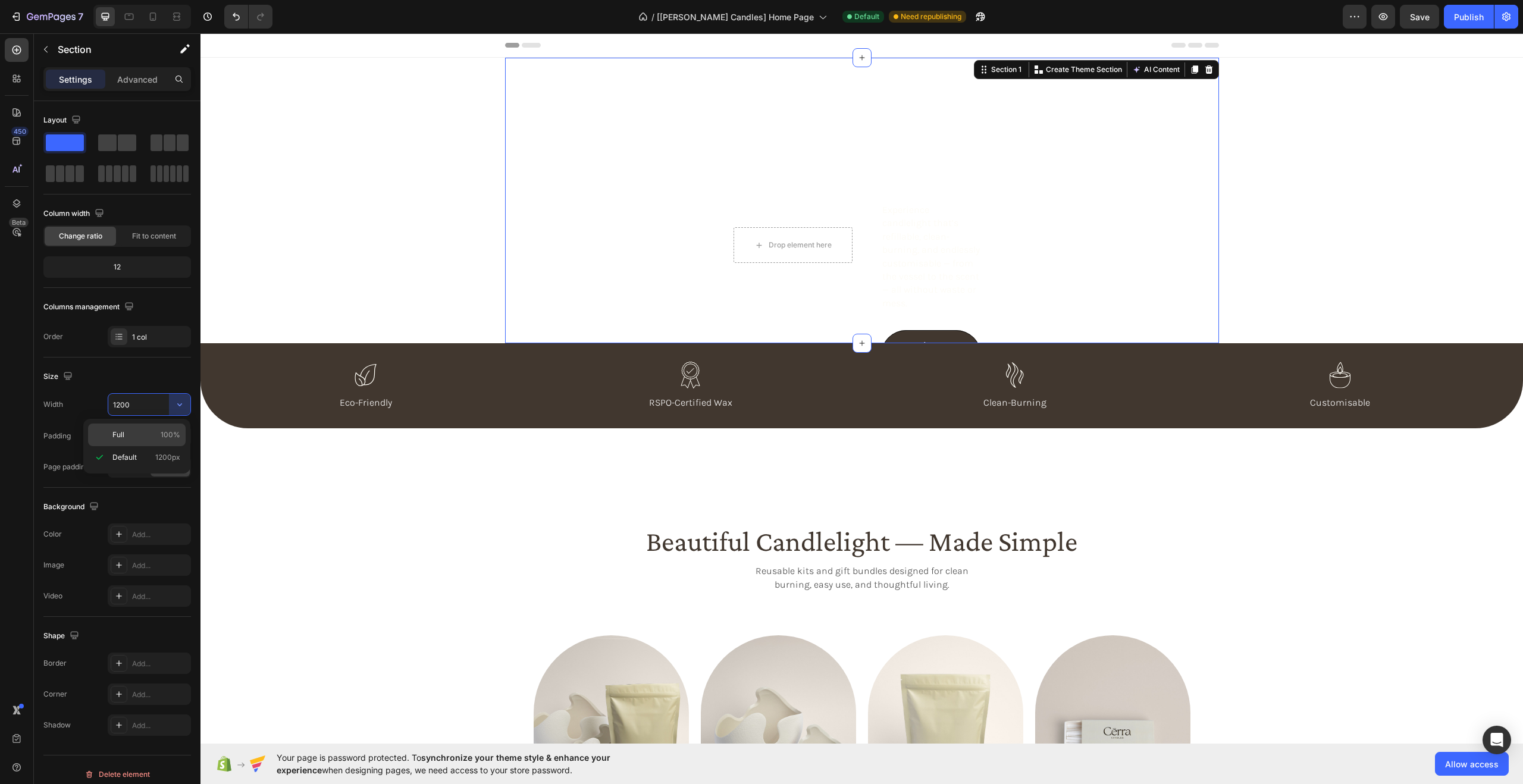
click at [162, 427] on div "Full 100%" at bounding box center [137, 435] width 98 height 23
type input "100%"
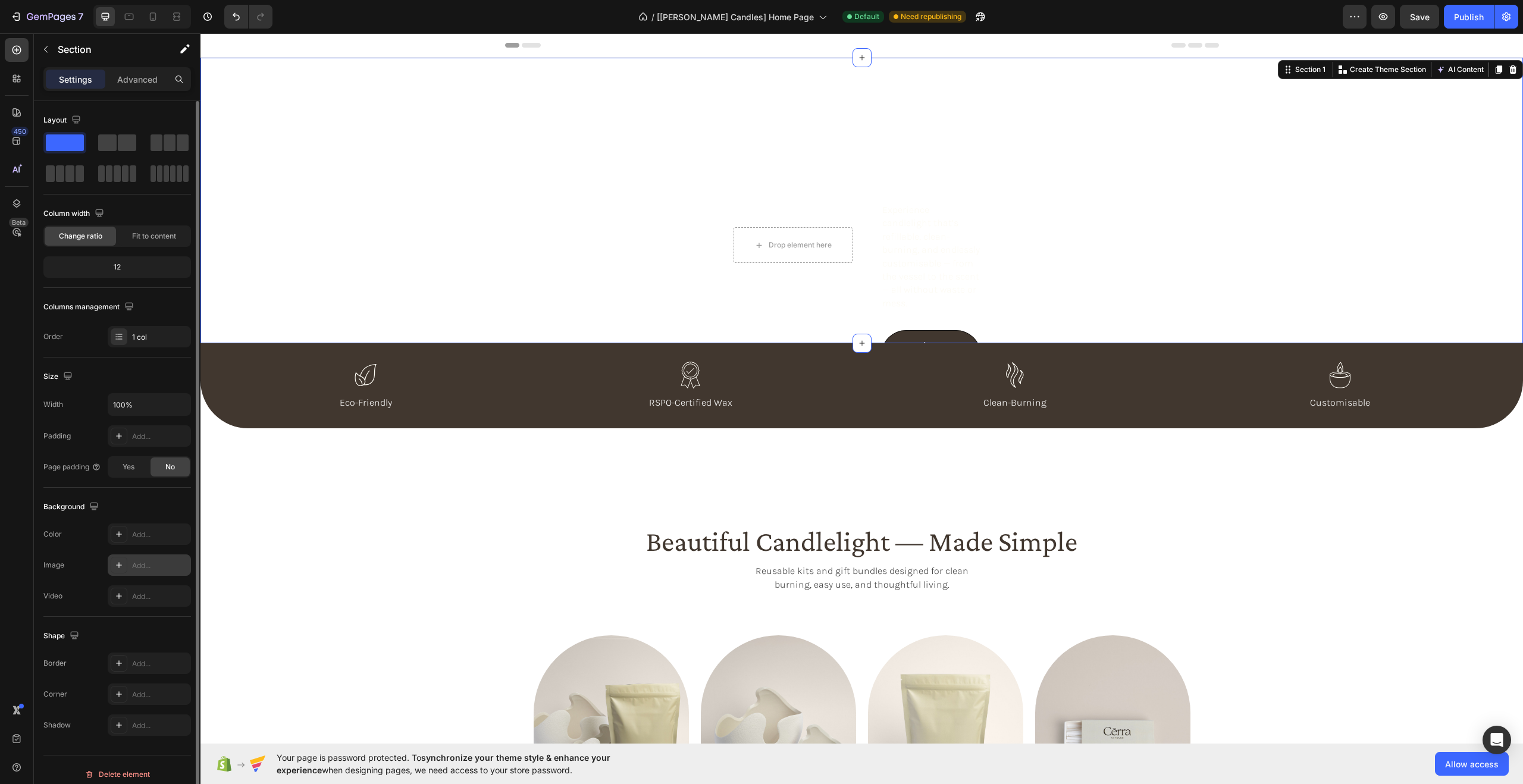
click at [154, 569] on div "Add..." at bounding box center [160, 565] width 56 height 11
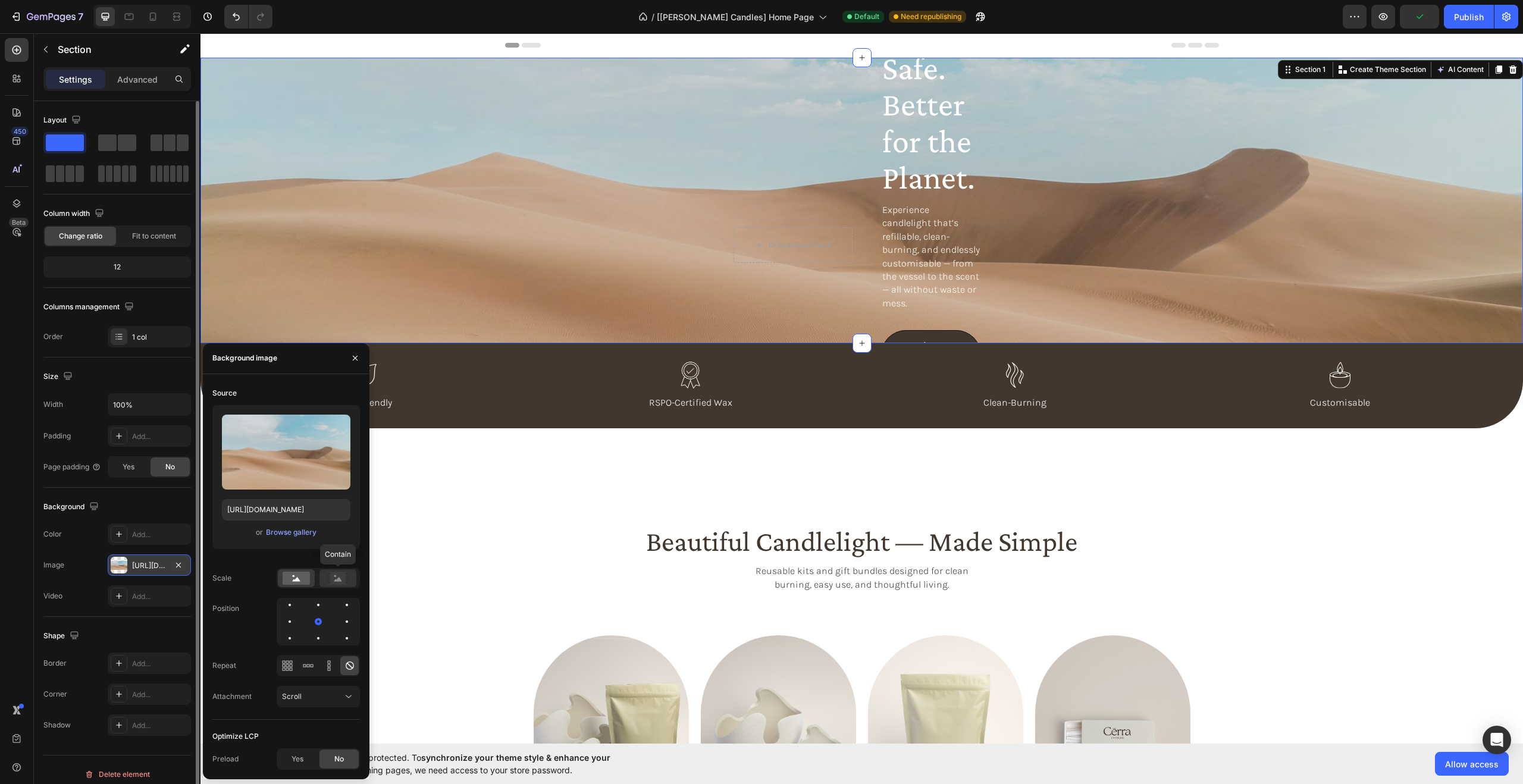
click at [342, 580] on rect at bounding box center [338, 578] width 15 height 12
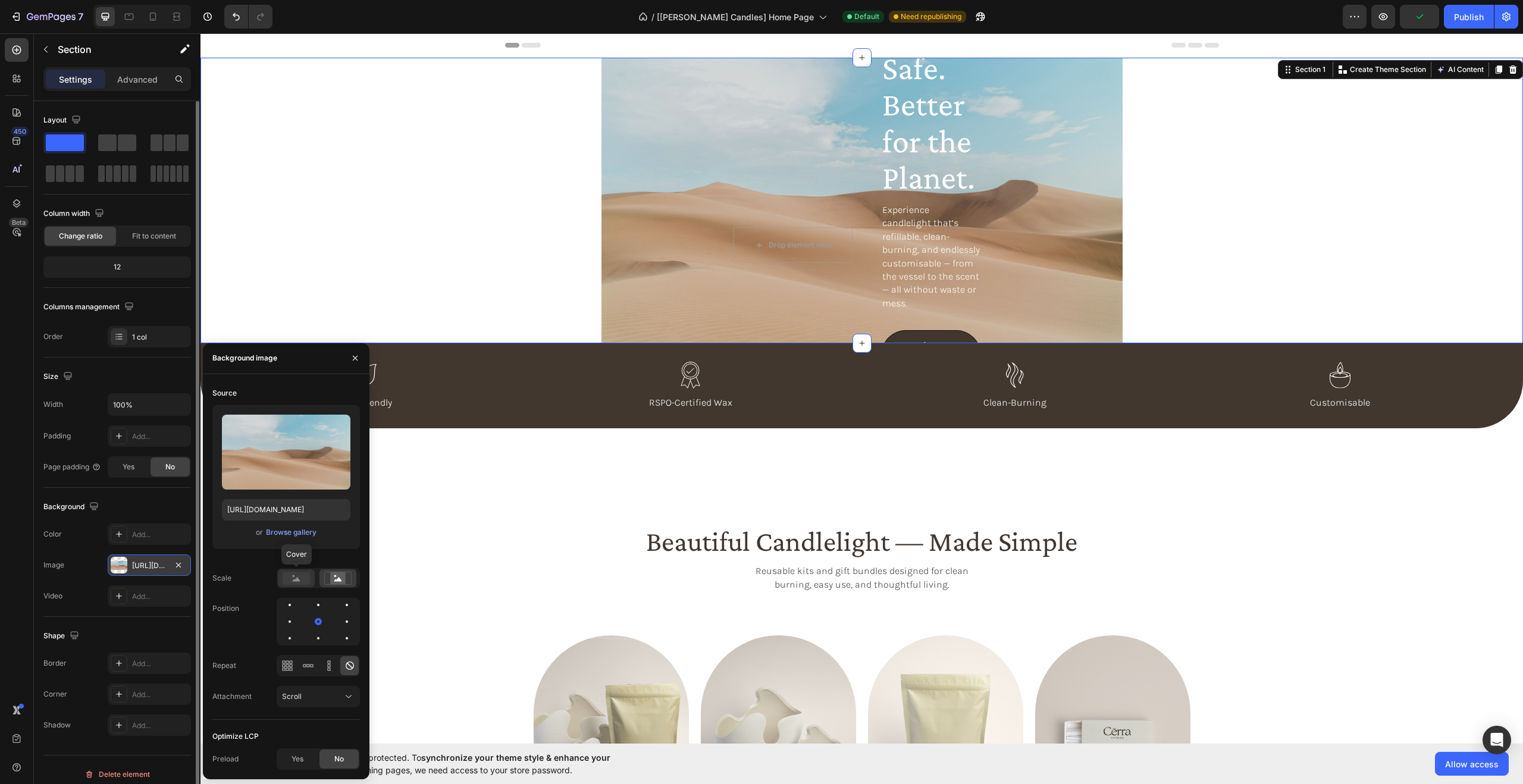
click at [301, 581] on rect at bounding box center [296, 578] width 27 height 13
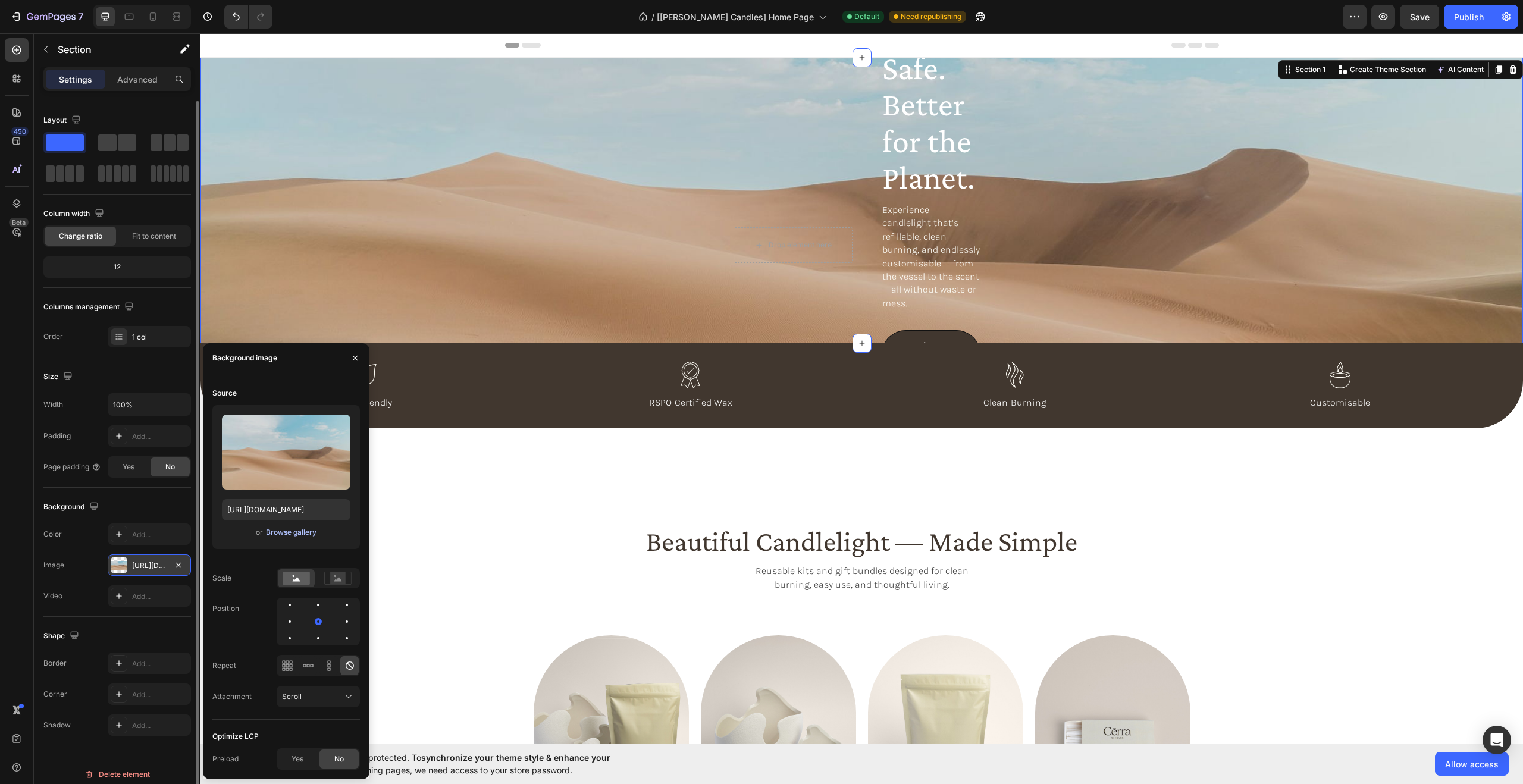
click at [301, 529] on div "Browse gallery" at bounding box center [292, 532] width 51 height 11
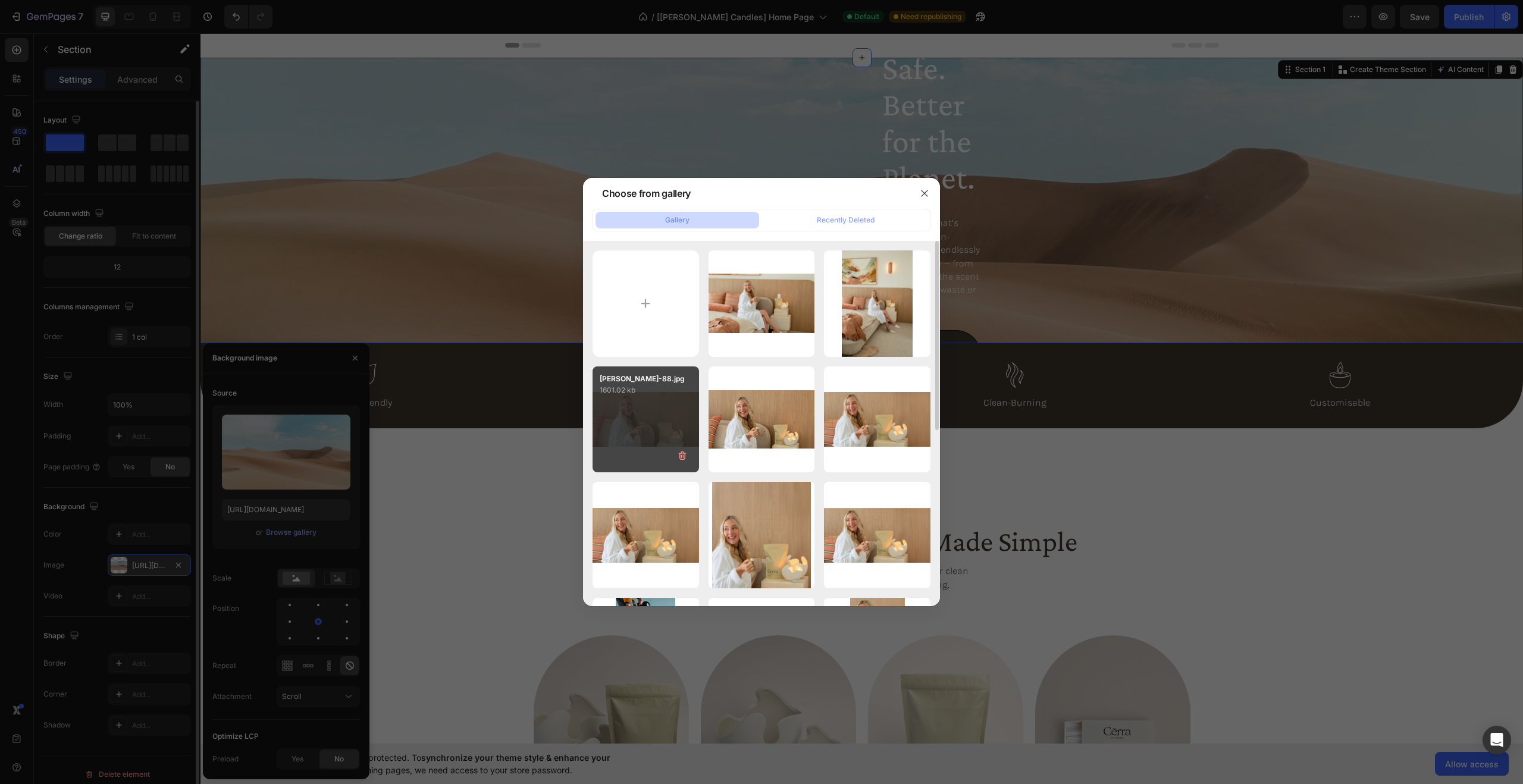
click at [623, 439] on div "[PERSON_NAME]-88.jpg 1601.02 kb" at bounding box center [646, 420] width 106 height 106
type input "[URL][DOMAIN_NAME]"
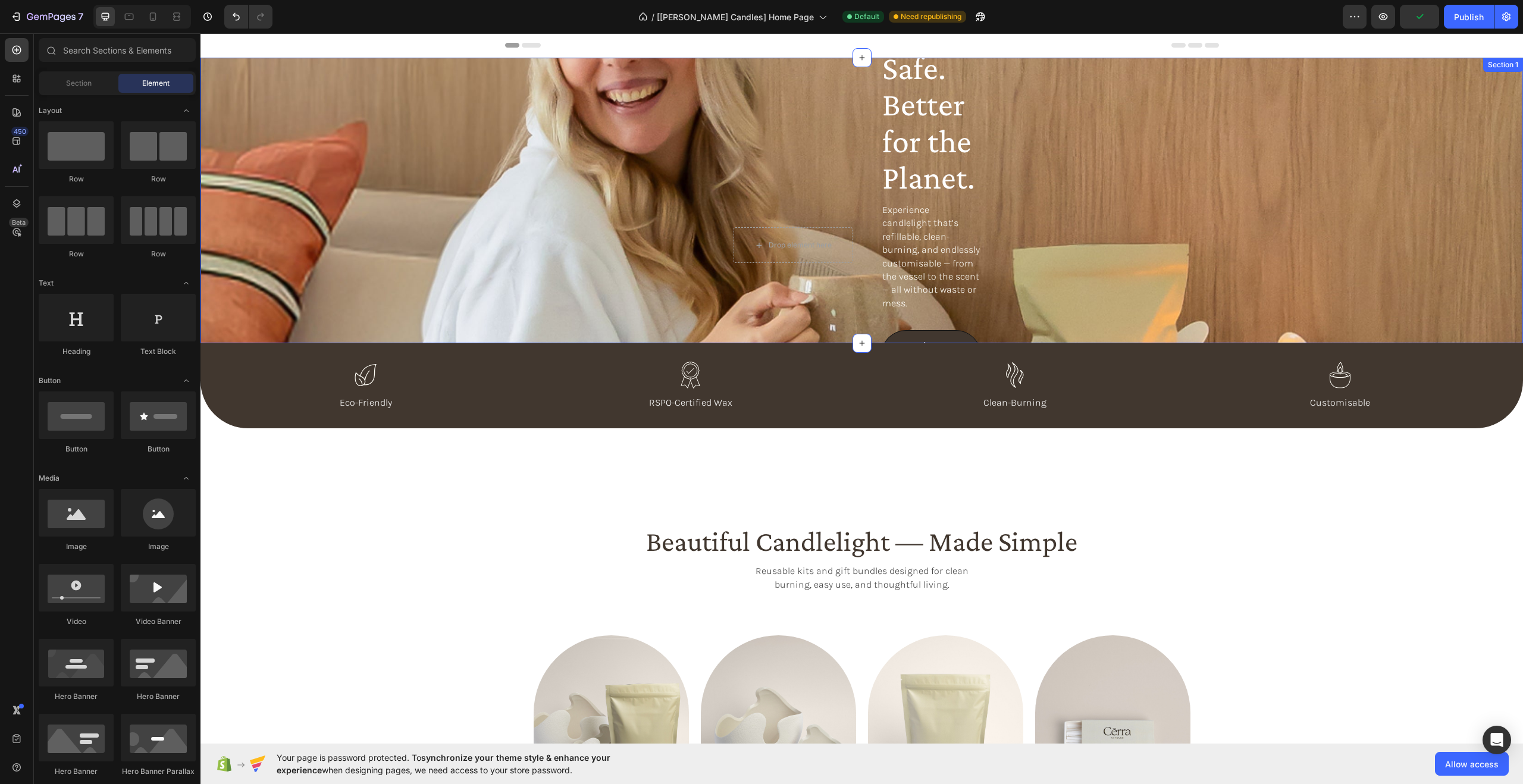
click at [625, 189] on div "Beautiful. Safe. Better for the Planet. Heading Experience candlelight that’s r…" at bounding box center [861, 200] width 1322 height 286
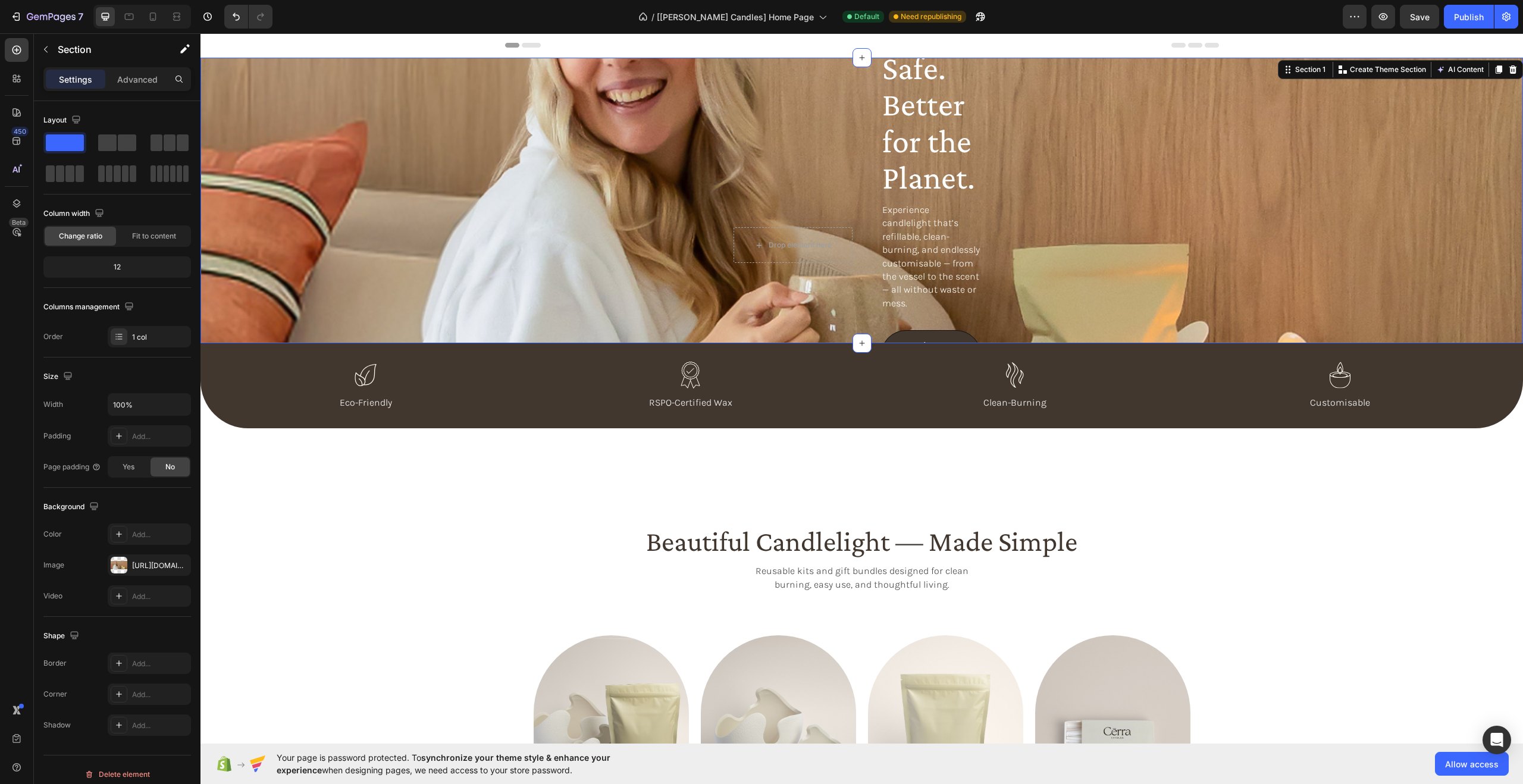
drag, startPoint x: 1259, startPoint y: 330, endPoint x: 1231, endPoint y: 187, distance: 145.7
click at [1234, 193] on div "Beautiful. Safe. Better for the Planet. Heading Experience candlelight that’s r…" at bounding box center [861, 200] width 1322 height 286
click at [1207, 169] on div "Beautiful. Safe. Better for the Planet. Heading Experience candlelight that’s r…" at bounding box center [861, 200] width 1322 height 286
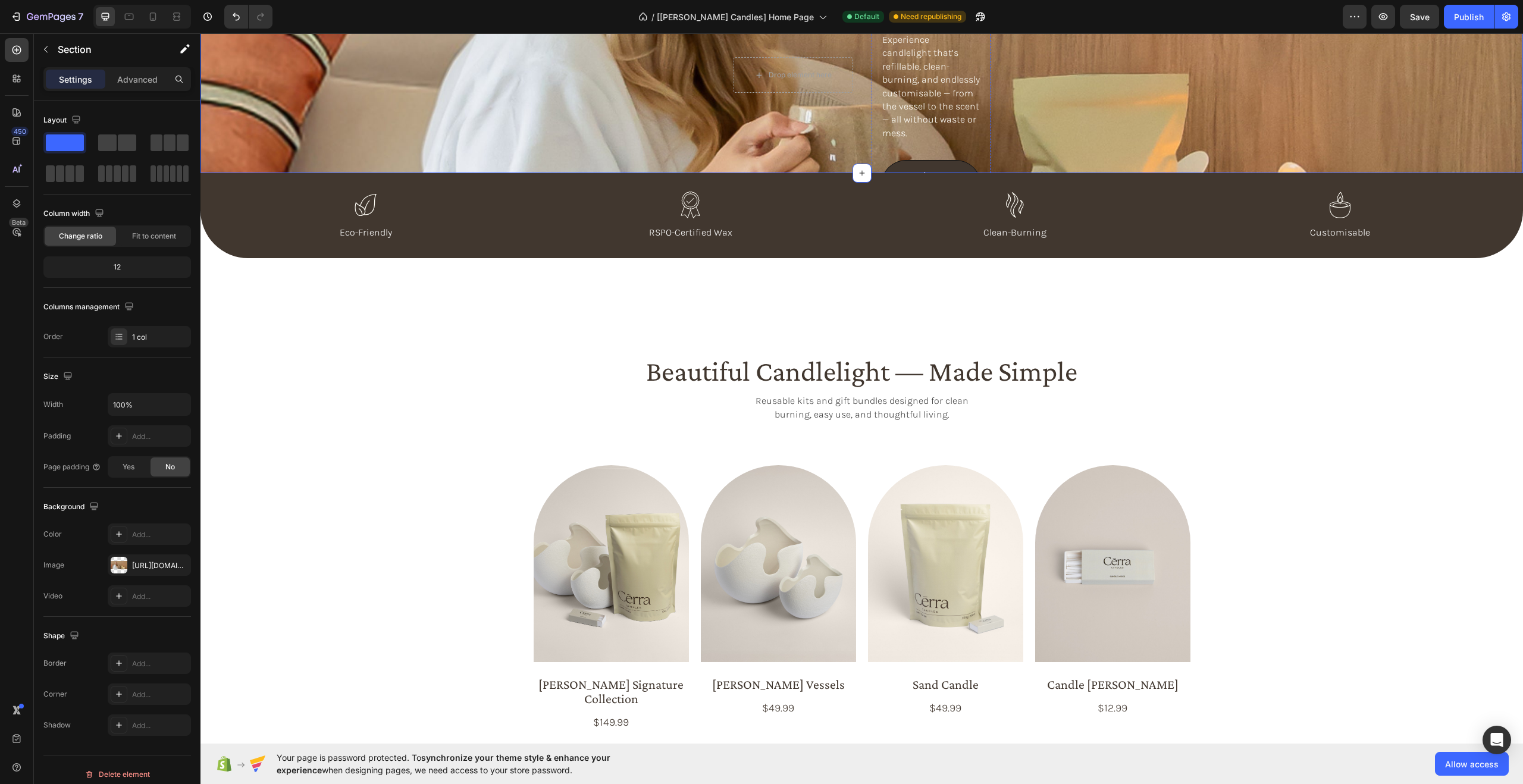
scroll to position [0, 0]
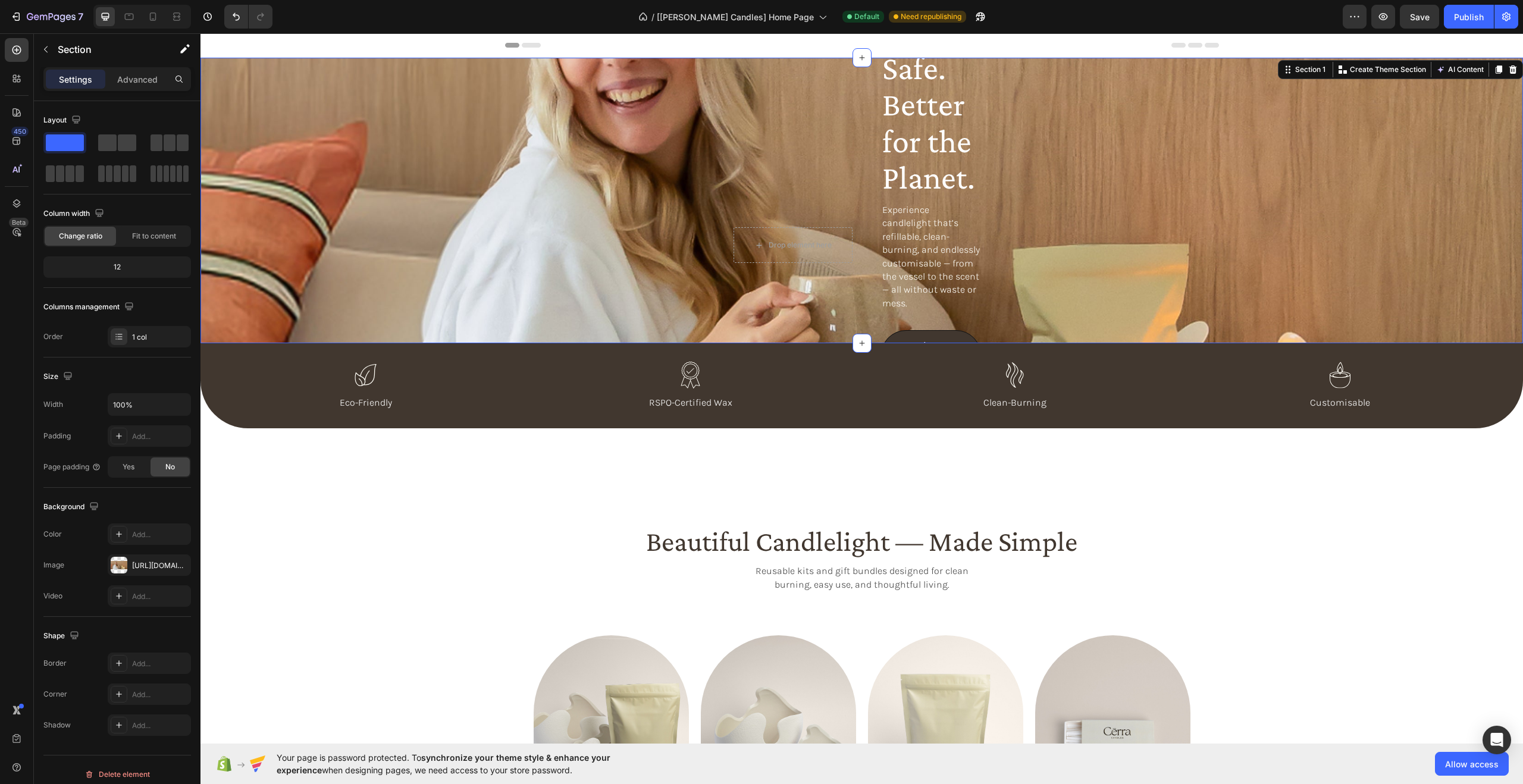
click at [589, 146] on div "Beautiful. Safe. Better for the Planet. Heading Experience candlelight that’s r…" at bounding box center [861, 200] width 1322 height 286
click at [147, 236] on span "Fit to content" at bounding box center [153, 236] width 44 height 11
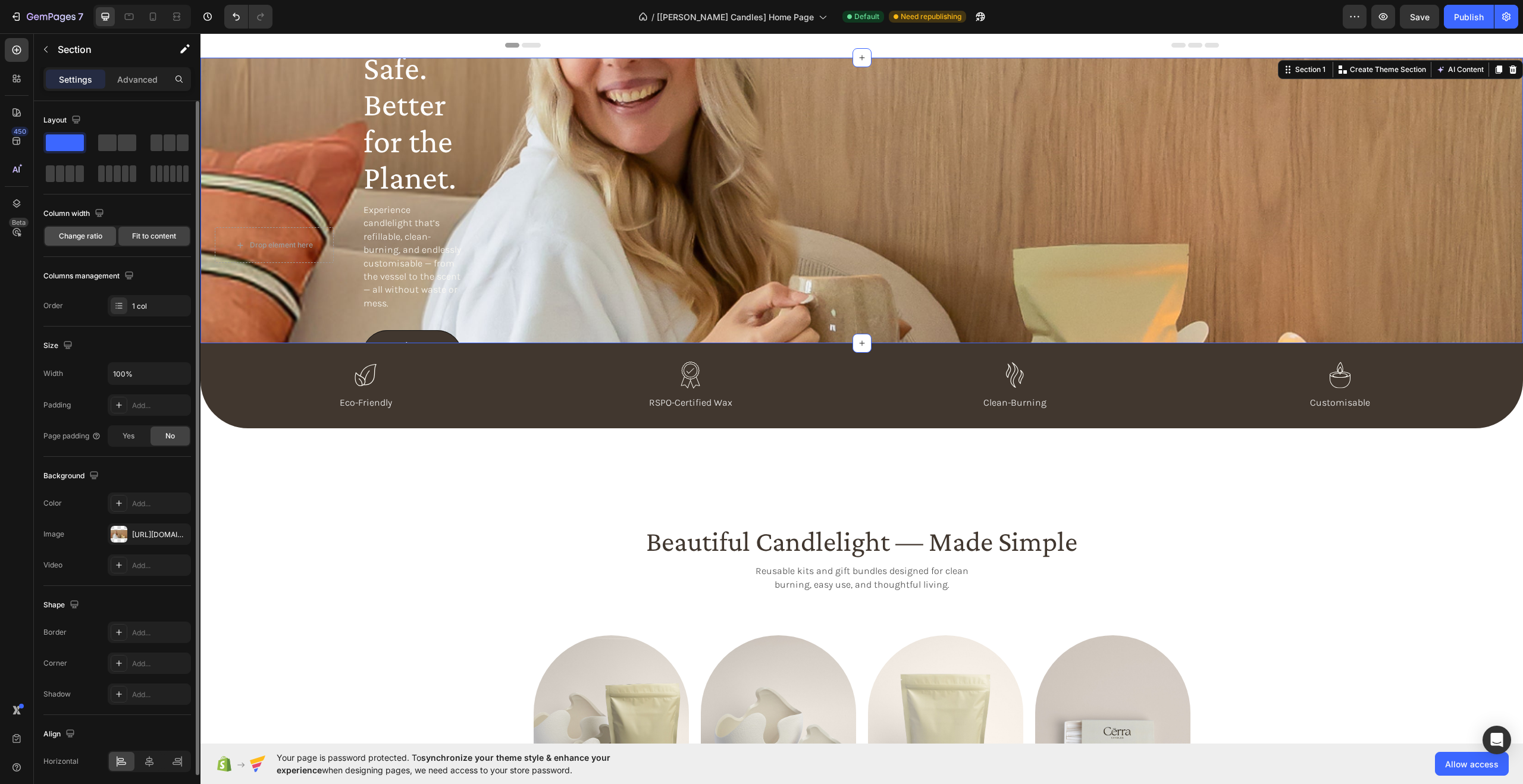
click at [73, 236] on span "Change ratio" at bounding box center [80, 236] width 44 height 11
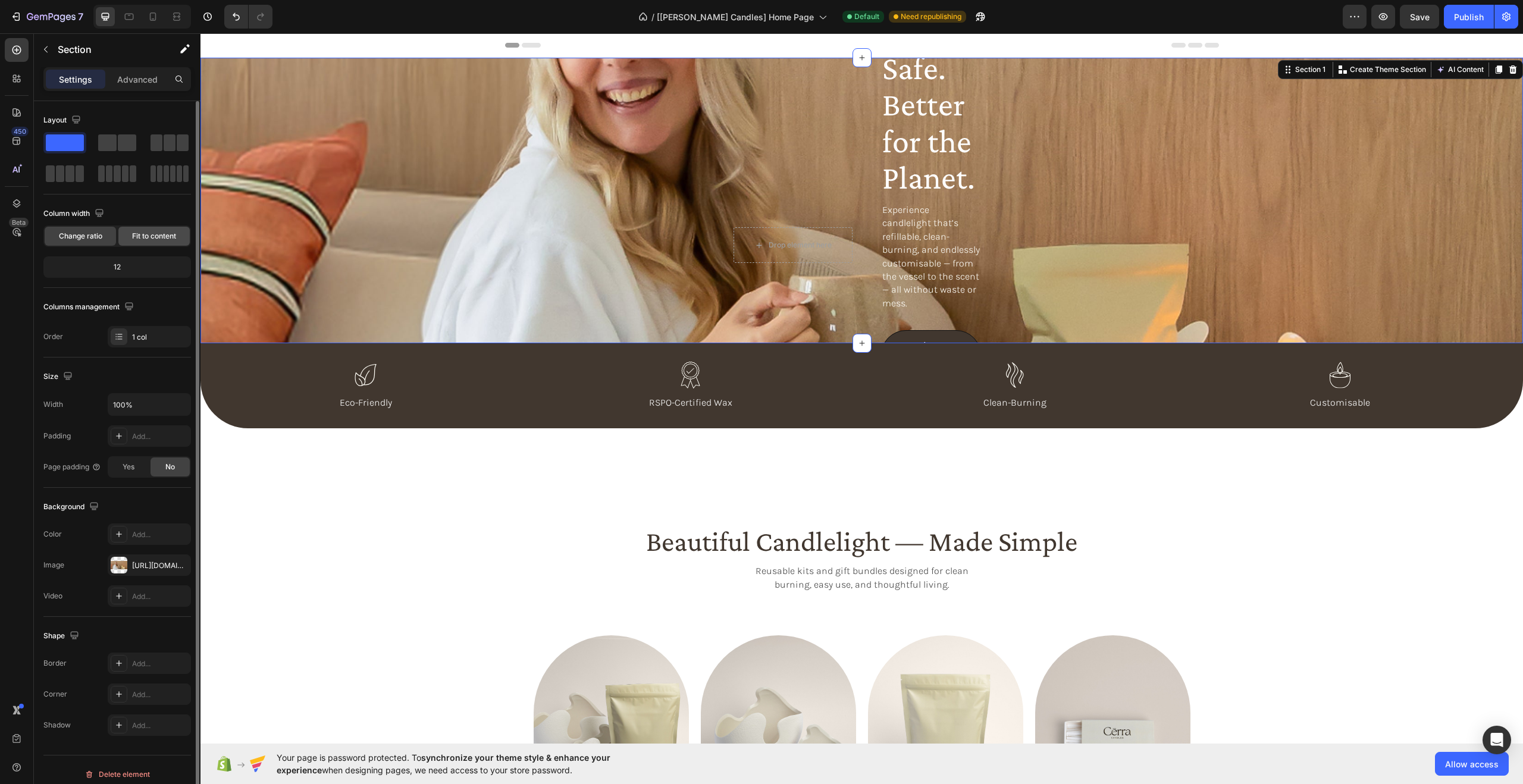
click at [155, 235] on span "Fit to content" at bounding box center [153, 236] width 44 height 11
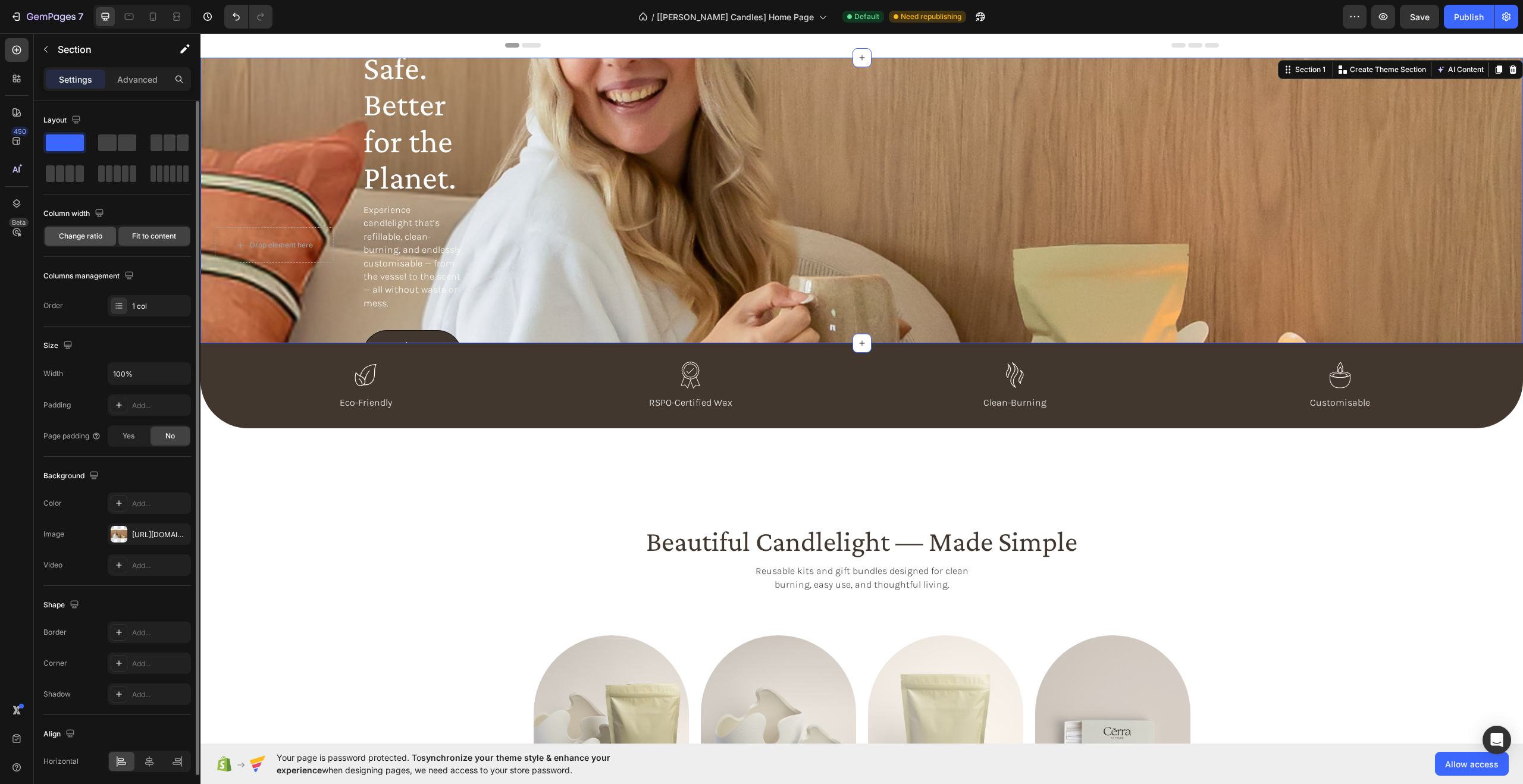
click at [100, 235] on span "Change ratio" at bounding box center [80, 236] width 44 height 11
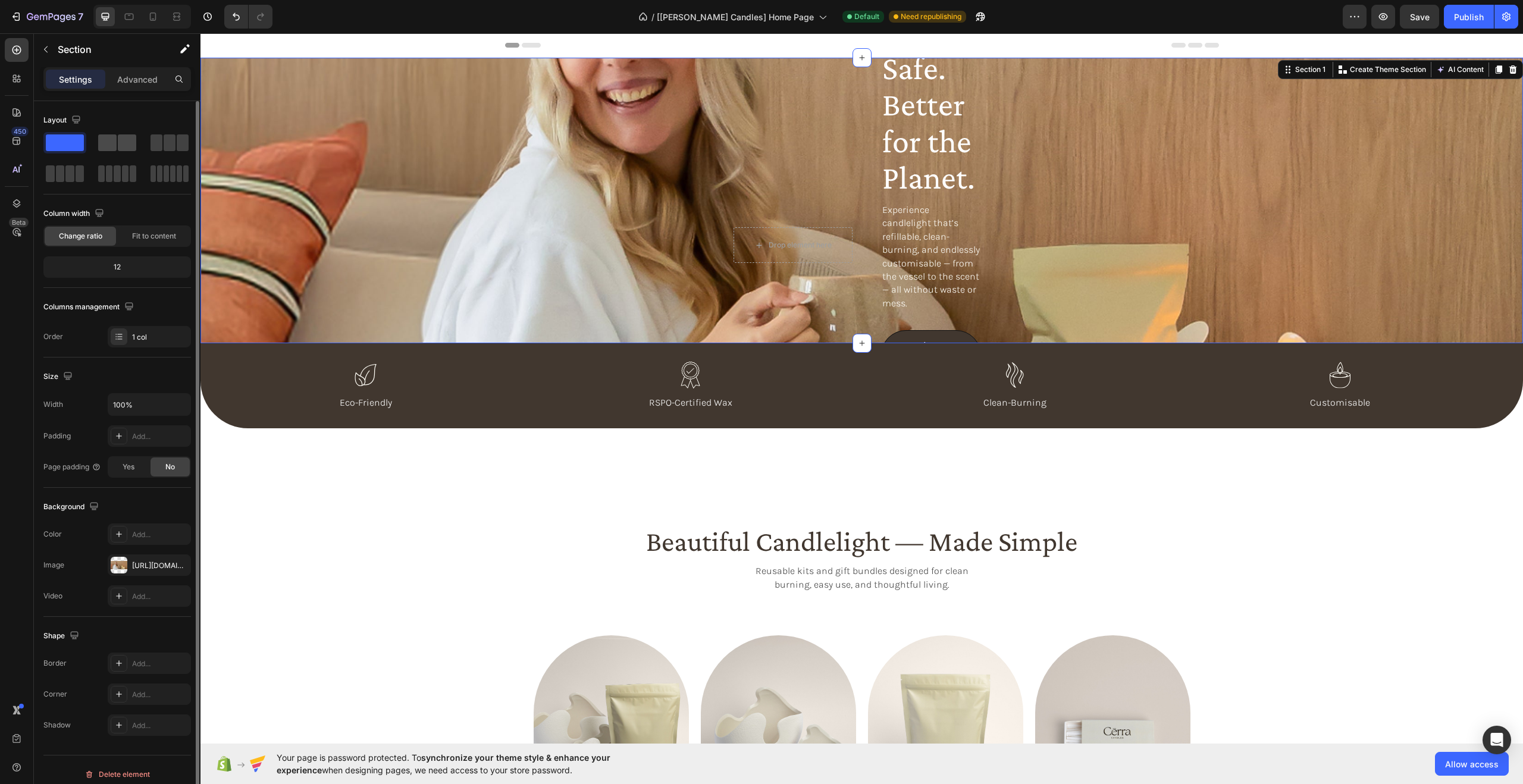
click at [121, 136] on span at bounding box center [127, 143] width 18 height 16
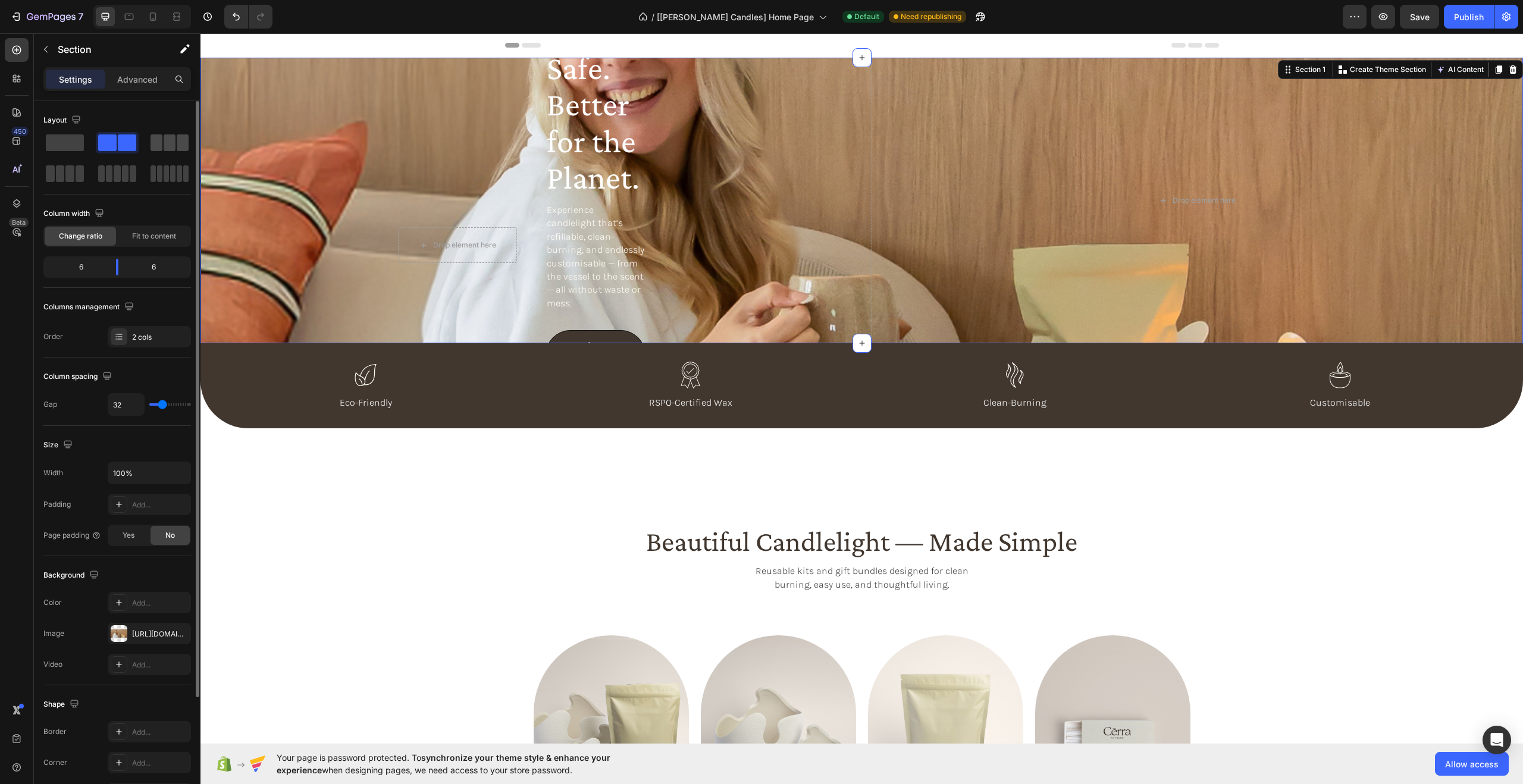
click at [167, 140] on span at bounding box center [169, 143] width 12 height 16
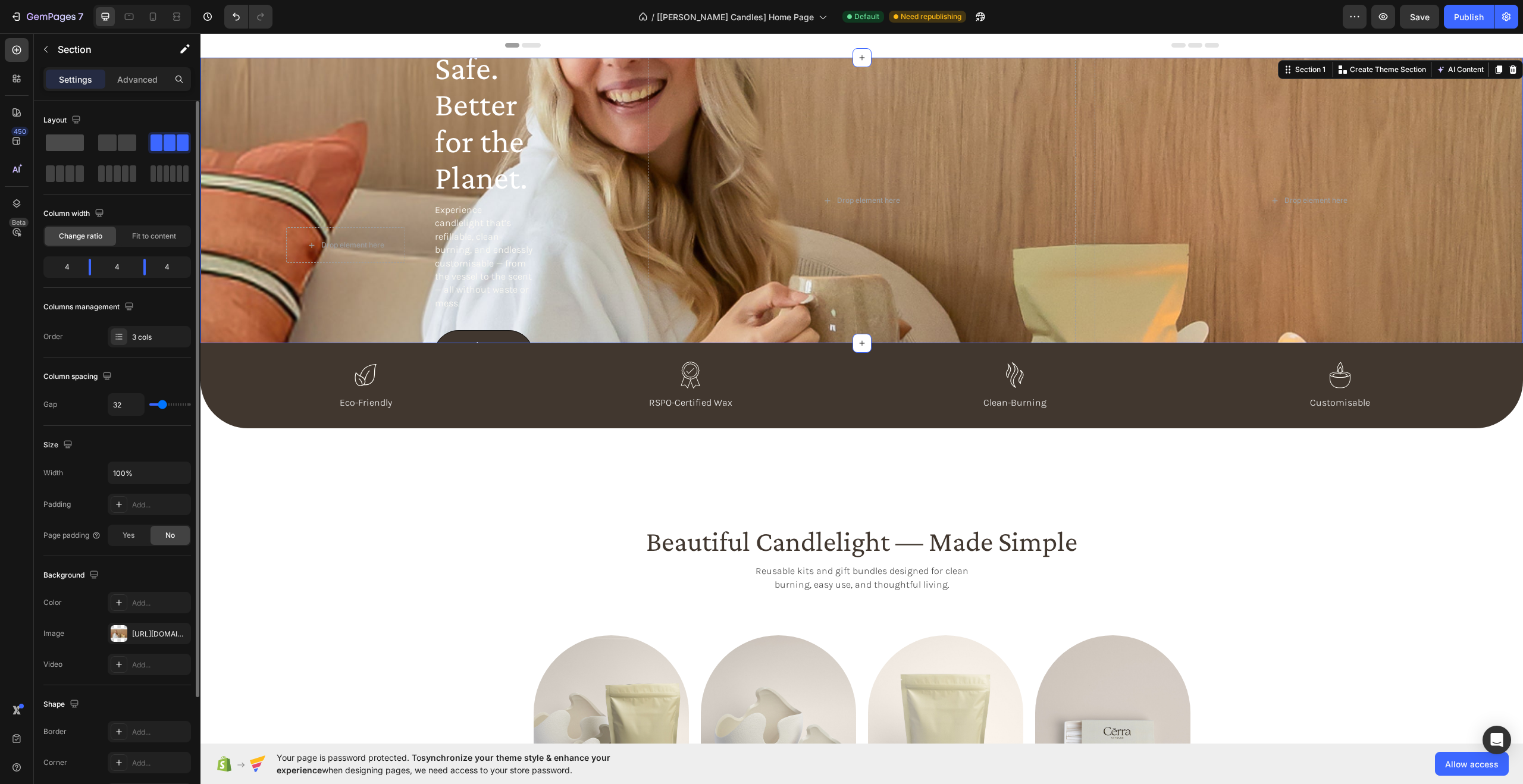
scroll to position [3, 0]
click at [71, 141] on span at bounding box center [65, 139] width 38 height 16
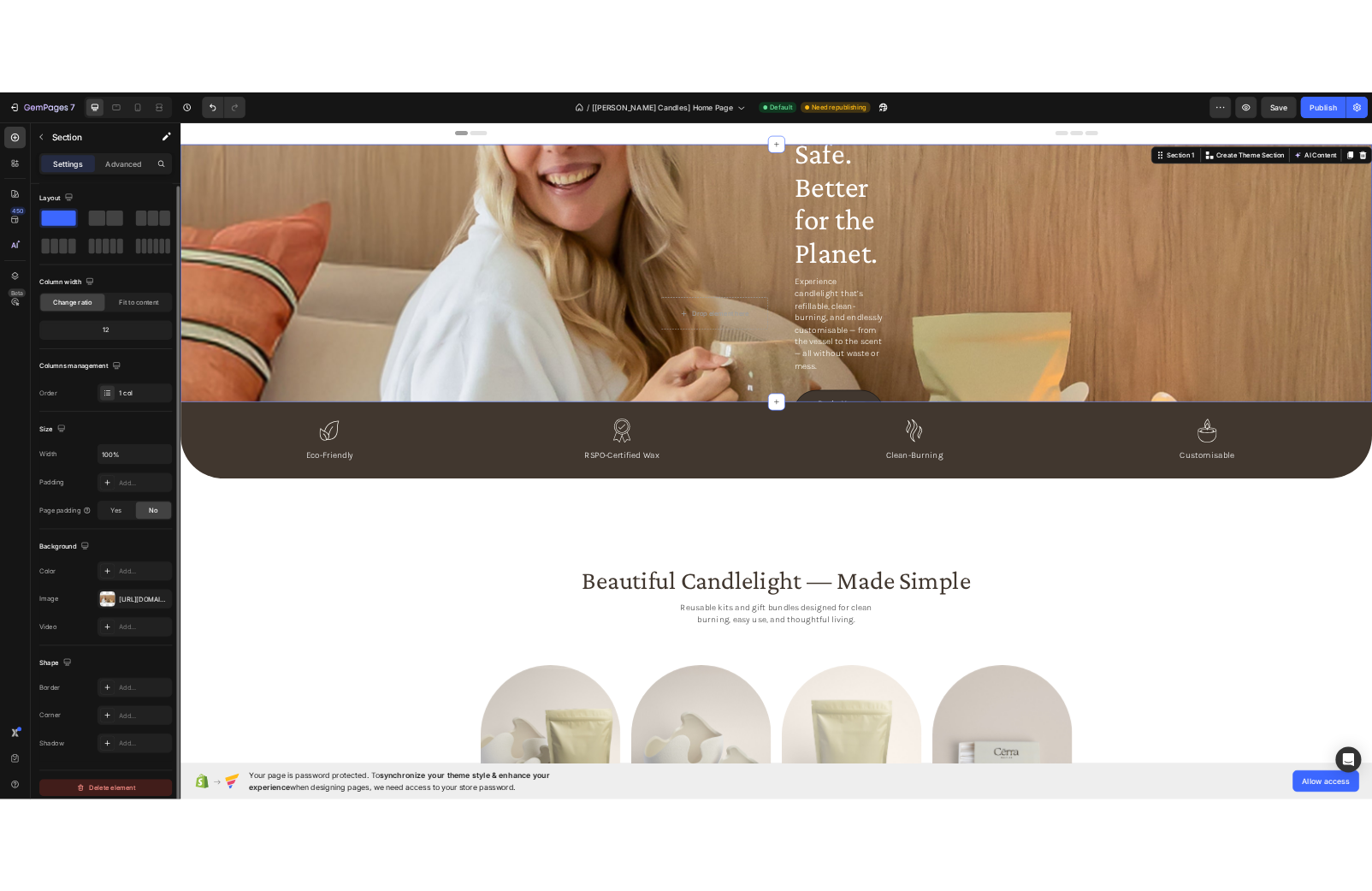
scroll to position [0, 0]
